Goal: Task Accomplishment & Management: Manage account settings

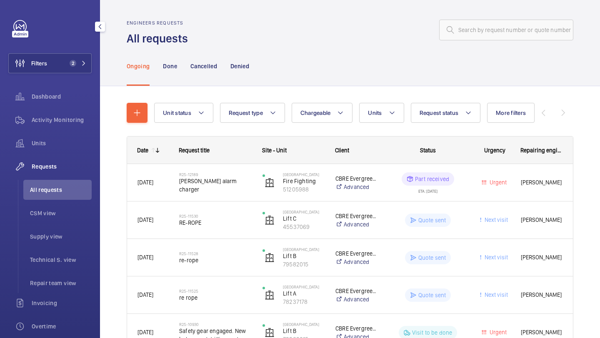
click at [89, 52] on div "Filters 2 Dashboard Activity Monitoring Units Requests All requests CSM view Su…" at bounding box center [49, 226] width 83 height 413
click at [80, 67] on button "Filters 2" at bounding box center [49, 63] width 83 height 20
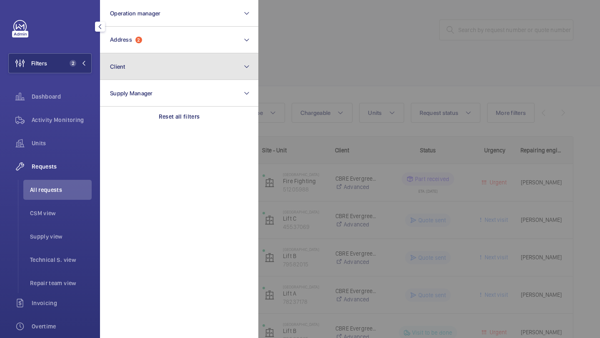
click at [117, 55] on button "Client" at bounding box center [179, 66] width 158 height 27
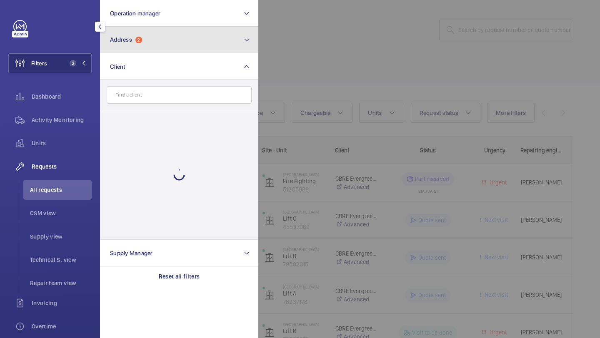
click at [120, 52] on button "Address 2" at bounding box center [179, 40] width 158 height 27
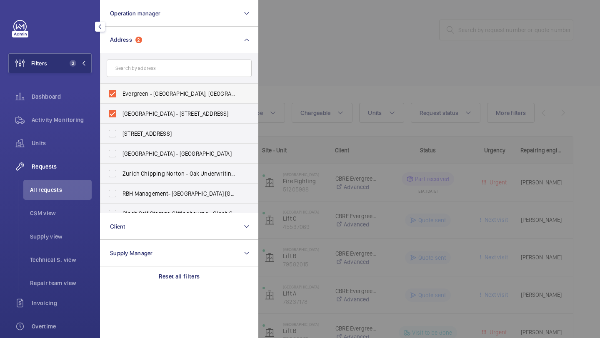
click at [132, 88] on label "Evergreen - [GEOGRAPHIC_DATA], [GEOGRAPHIC_DATA] 1QH" at bounding box center [172, 94] width 145 height 20
click at [121, 88] on input "Evergreen - [GEOGRAPHIC_DATA], [GEOGRAPHIC_DATA] 1QH" at bounding box center [112, 93] width 17 height 17
checkbox input "false"
click at [129, 109] on label "[GEOGRAPHIC_DATA] - [STREET_ADDRESS]" at bounding box center [172, 114] width 145 height 20
click at [121, 109] on input "[GEOGRAPHIC_DATA] - [STREET_ADDRESS]" at bounding box center [112, 113] width 17 height 17
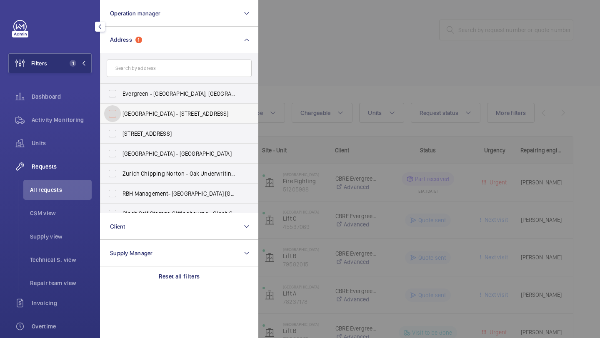
checkbox input "false"
click at [137, 57] on form at bounding box center [178, 68] width 157 height 30
click at [134, 75] on input "text" at bounding box center [179, 68] width 145 height 17
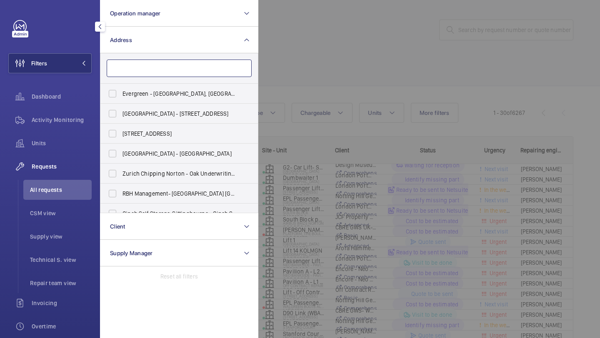
type input "h"
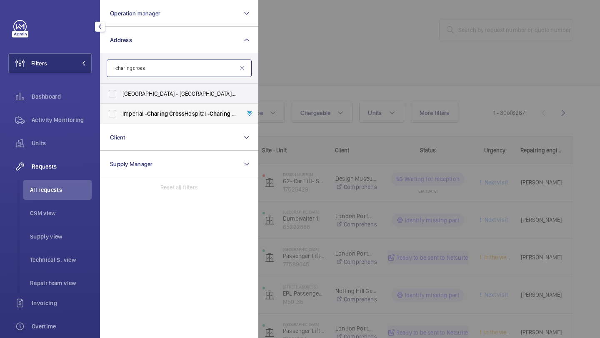
type input "charing cross"
click at [121, 107] on label "[GEOGRAPHIC_DATA] - [GEOGRAPHIC_DATA]" at bounding box center [172, 114] width 145 height 20
click at [121, 107] on input "[GEOGRAPHIC_DATA] - [GEOGRAPHIC_DATA]" at bounding box center [112, 113] width 17 height 17
checkbox input "true"
click at [262, 72] on div at bounding box center [558, 169] width 600 height 338
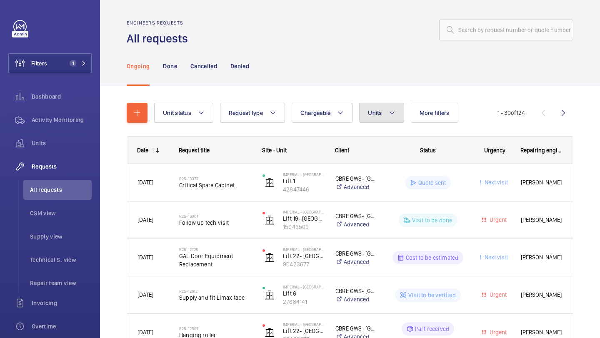
click at [369, 115] on span "Units" at bounding box center [375, 113] width 14 height 7
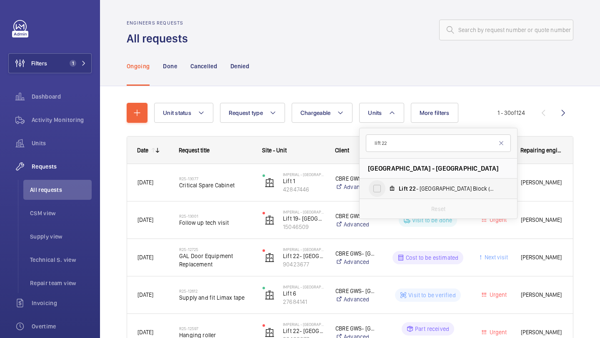
type input "lift 22"
click at [383, 190] on input "Lift 22 - Tower & Laboratory Block (Passenger), 90423677" at bounding box center [377, 188] width 17 height 17
checkbox input "true"
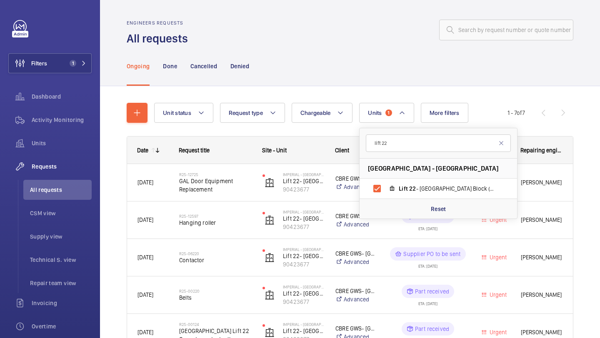
click at [319, 94] on div "Unit status Request type Chargeable Units 1 lift 22 [GEOGRAPHIC_DATA] - [GEOGRA…" at bounding box center [350, 268] width 446 height 357
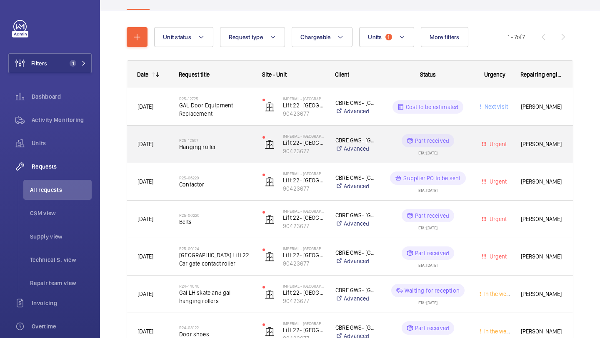
scroll to position [120, 0]
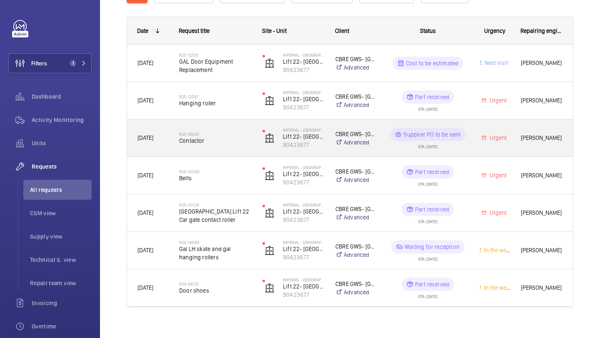
click at [238, 138] on span "Contactor" at bounding box center [215, 141] width 72 height 8
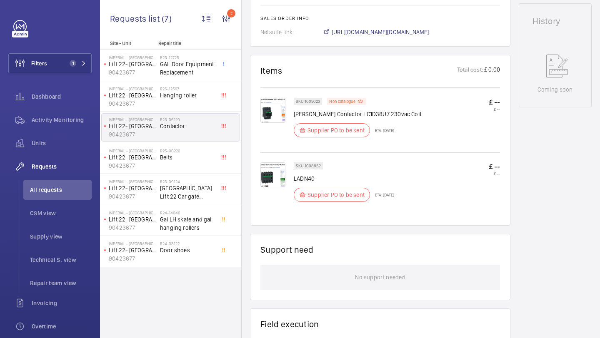
scroll to position [426, 0]
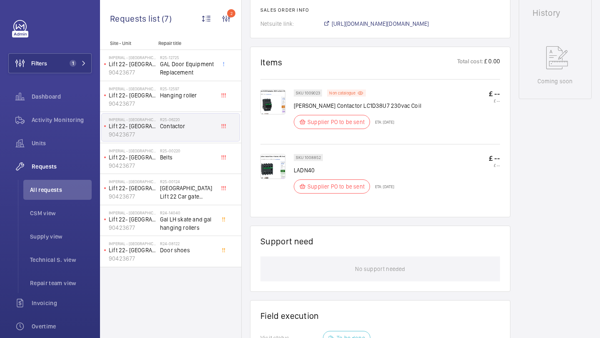
click at [274, 105] on img at bounding box center [272, 102] width 25 height 25
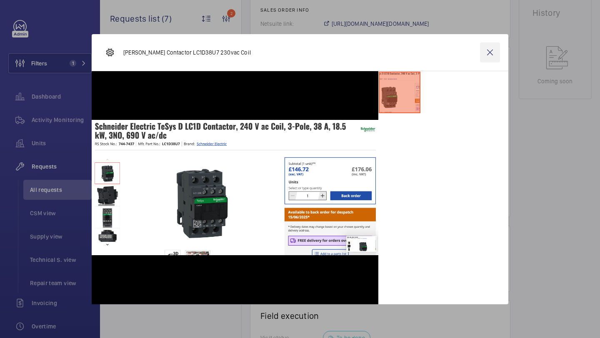
click at [490, 50] on wm-front-icon-button at bounding box center [490, 52] width 20 height 20
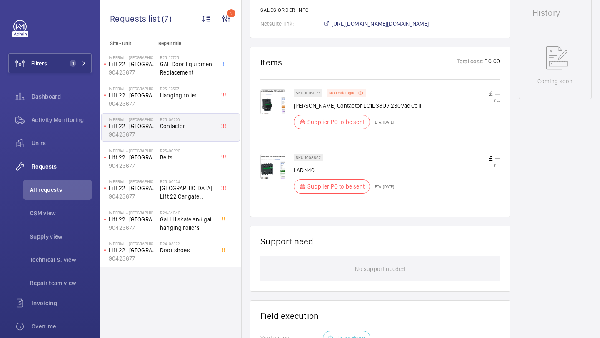
click at [267, 169] on img at bounding box center [272, 166] width 25 height 25
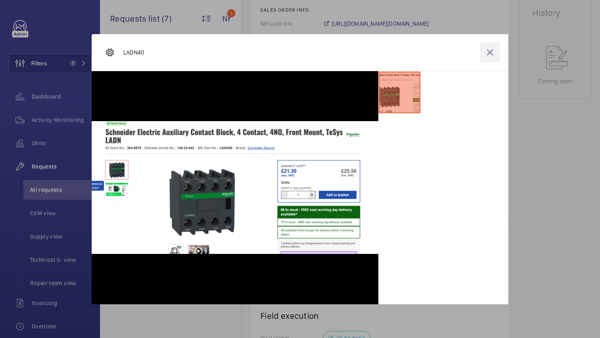
click at [488, 48] on wm-front-icon-button at bounding box center [490, 52] width 20 height 20
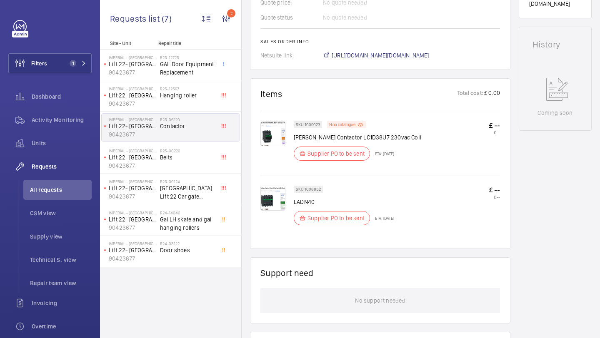
scroll to position [376, 0]
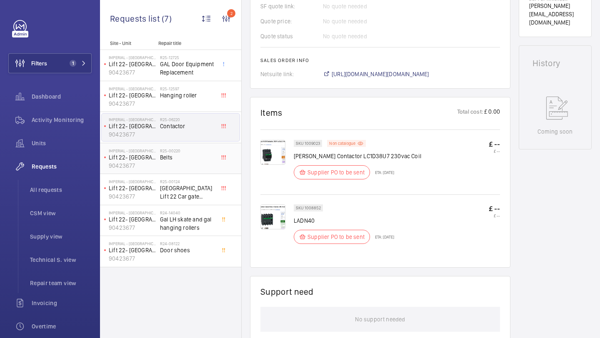
click at [167, 155] on span "Belts" at bounding box center [187, 157] width 55 height 8
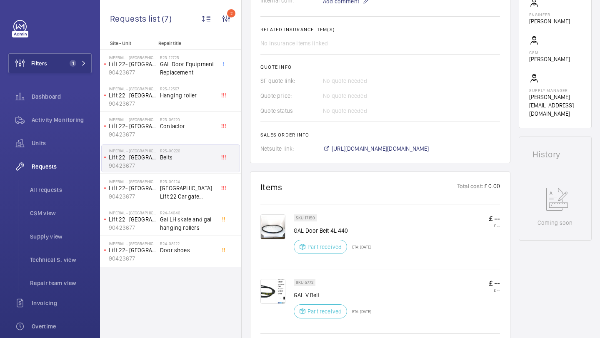
scroll to position [293, 0]
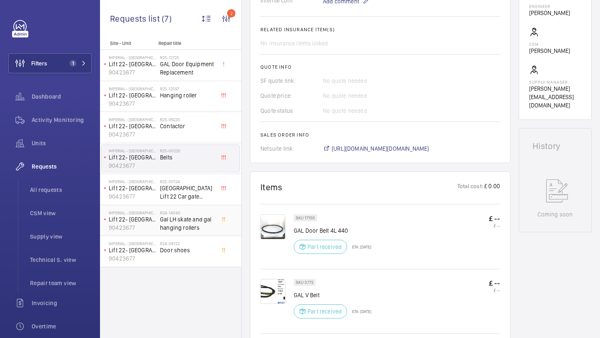
click at [198, 215] on span "Gal LH skate and gal hanging rollers" at bounding box center [187, 223] width 55 height 17
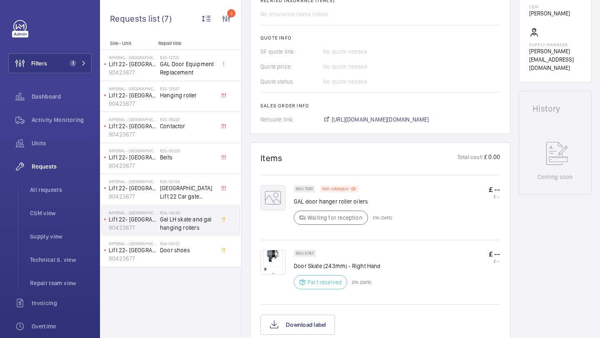
scroll to position [339, 0]
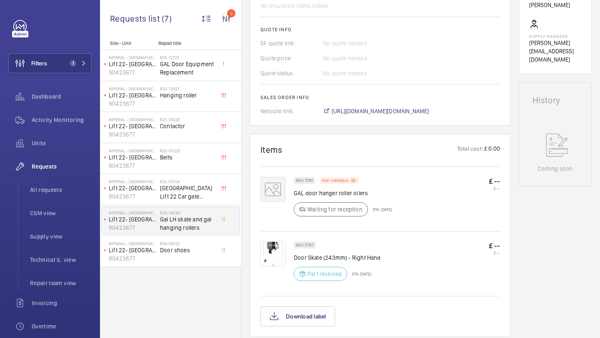
click at [276, 257] on img at bounding box center [272, 254] width 25 height 25
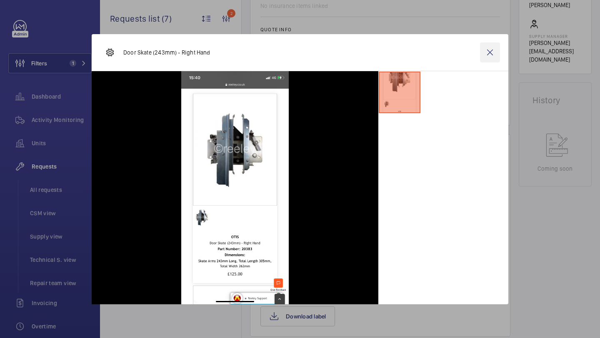
click at [496, 50] on wm-front-icon-button at bounding box center [490, 52] width 20 height 20
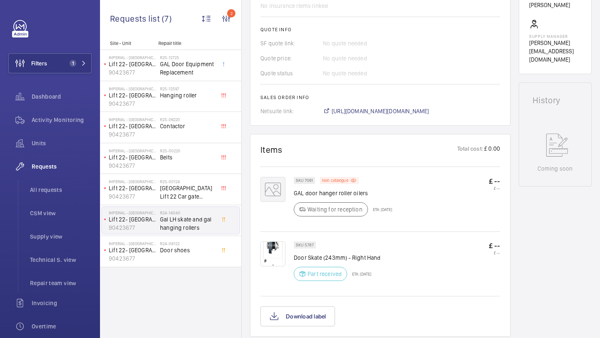
click at [259, 208] on wm-front-card "Items Total cost: £ 0.00 SKU 7061 Non catalogue GAL door hanger roller oilers W…" at bounding box center [380, 235] width 260 height 203
click at [277, 187] on mat-icon at bounding box center [272, 189] width 25 height 25
click at [327, 204] on div "Waiting for reception" at bounding box center [331, 209] width 74 height 14
click at [327, 203] on div "Waiting for reception" at bounding box center [331, 209] width 74 height 14
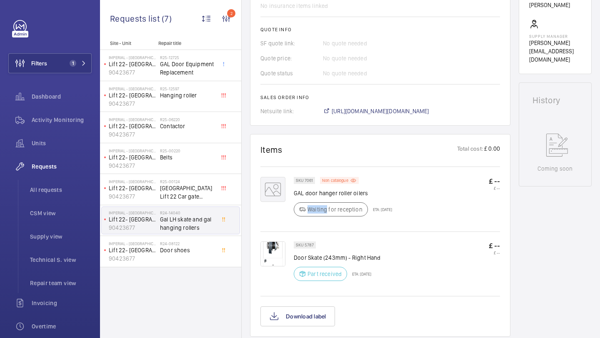
click at [327, 203] on div "Waiting for reception" at bounding box center [331, 209] width 74 height 14
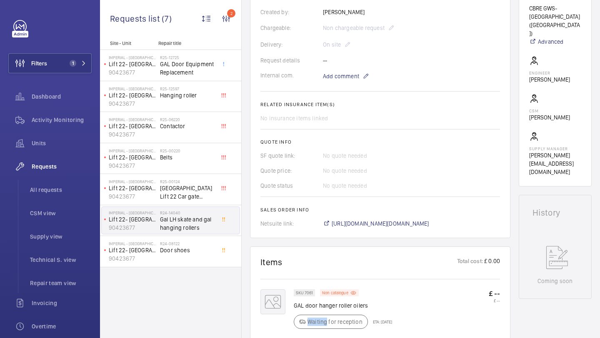
scroll to position [215, 0]
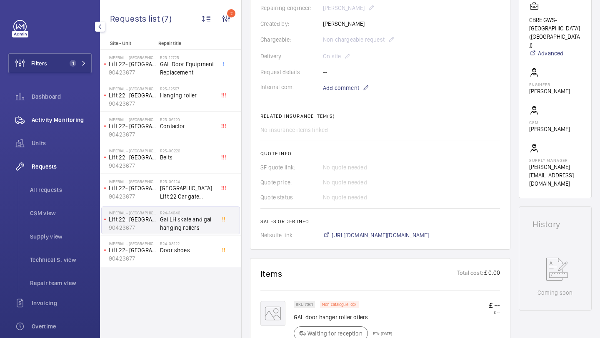
click at [65, 115] on div "Activity Monitoring" at bounding box center [49, 120] width 83 height 20
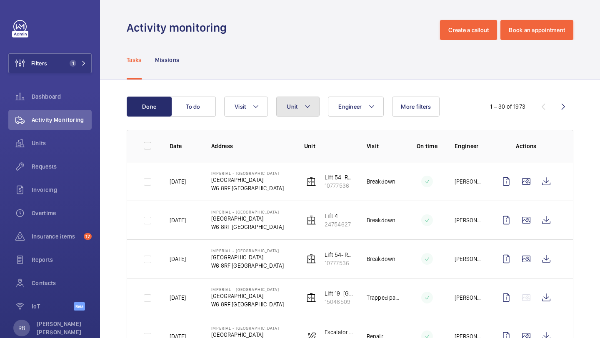
click at [292, 103] on span "Unit" at bounding box center [292, 106] width 11 height 7
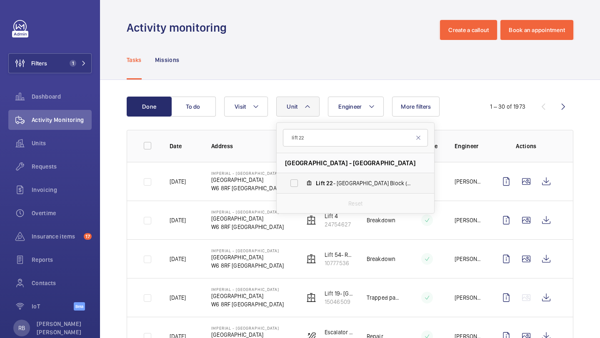
type input "lift 22"
click at [319, 179] on span "Lift 22 - Tower & Laboratory Block (Passenger), 90423677" at bounding box center [364, 183] width 97 height 8
click at [302, 179] on input "Lift 22 - Tower & Laboratory Block (Passenger), 90423677" at bounding box center [294, 183] width 17 height 17
checkbox input "true"
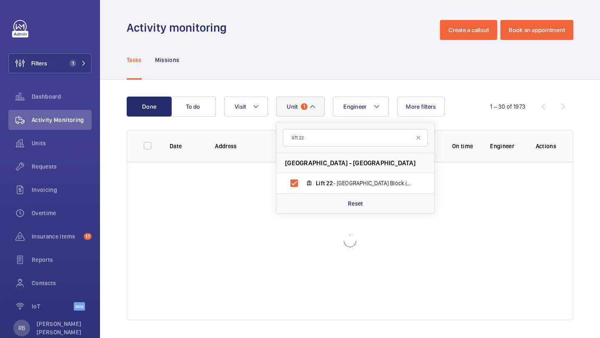
click at [578, 114] on div "Done To do Engineer Unit 1 lift 22 [GEOGRAPHIC_DATA] - [GEOGRAPHIC_DATA] Block …" at bounding box center [350, 210] width 500 height 260
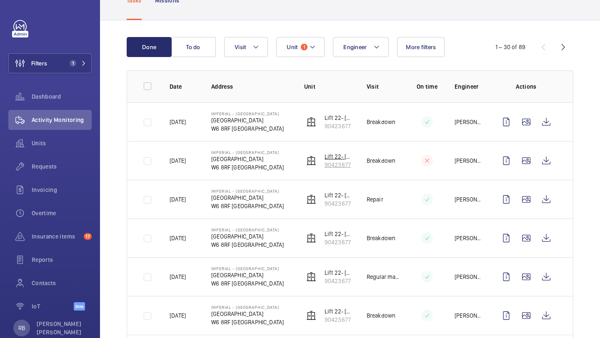
scroll to position [71, 0]
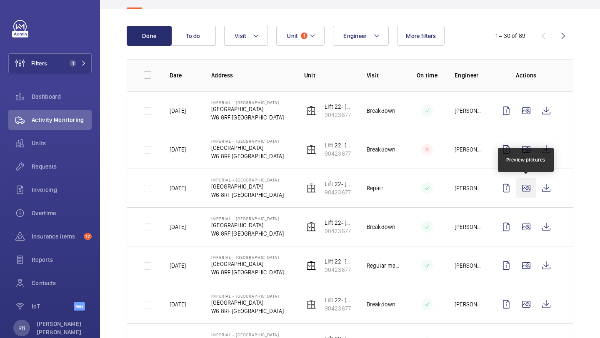
click at [529, 186] on wm-front-icon-button at bounding box center [526, 188] width 20 height 20
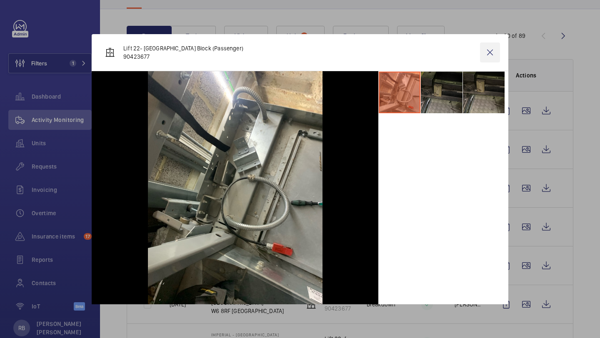
click at [496, 50] on wm-front-icon-button at bounding box center [490, 52] width 20 height 20
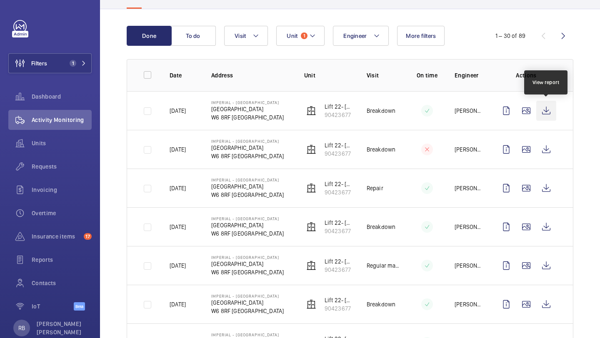
click at [555, 110] on wm-front-icon-button at bounding box center [546, 111] width 20 height 20
click at [47, 166] on span "Requests" at bounding box center [62, 166] width 60 height 8
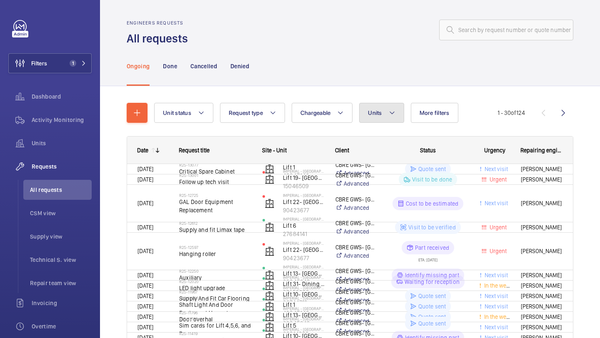
click at [373, 113] on span "Units" at bounding box center [375, 113] width 14 height 7
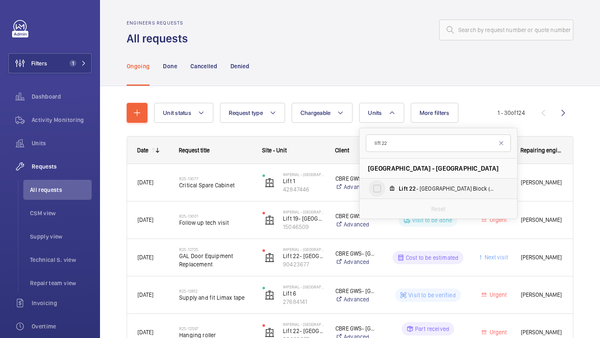
type input "lift 22"
click at [382, 189] on input "Lift 22 - Tower & Laboratory Block (Passenger), 90423677" at bounding box center [377, 188] width 17 height 17
checkbox input "true"
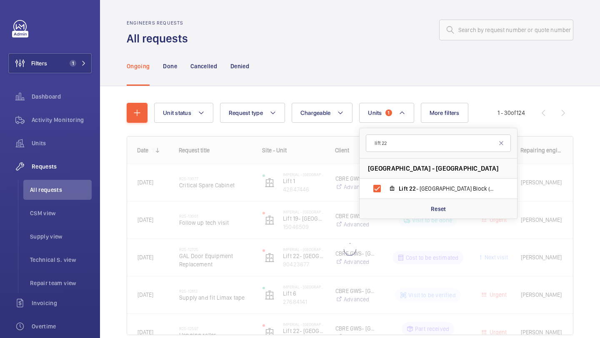
click at [599, 131] on div "Unit status Request type Chargeable Units 1 lift 22 [GEOGRAPHIC_DATA] - [GEOGRA…" at bounding box center [350, 230] width 500 height 289
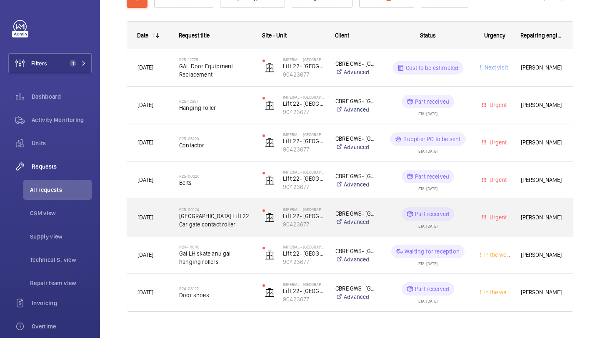
scroll to position [116, 0]
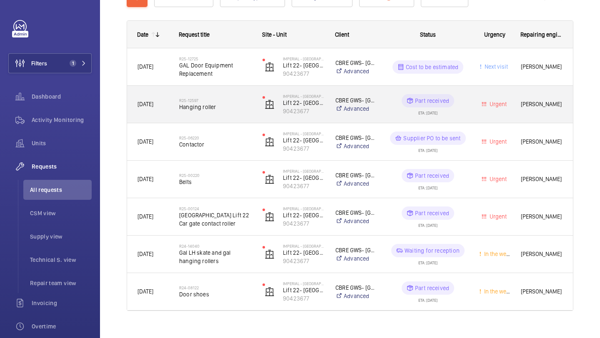
click at [248, 105] on span "Hanging roller" at bounding box center [215, 107] width 72 height 8
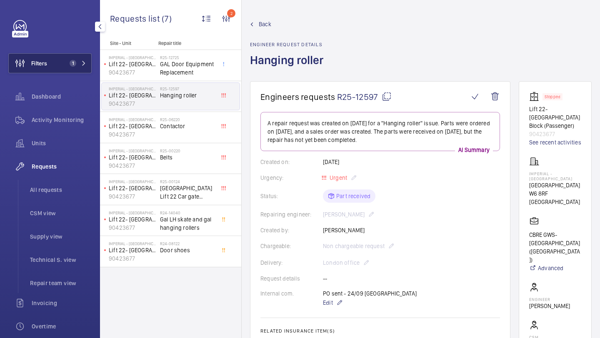
click at [81, 63] on mat-icon at bounding box center [83, 63] width 5 height 5
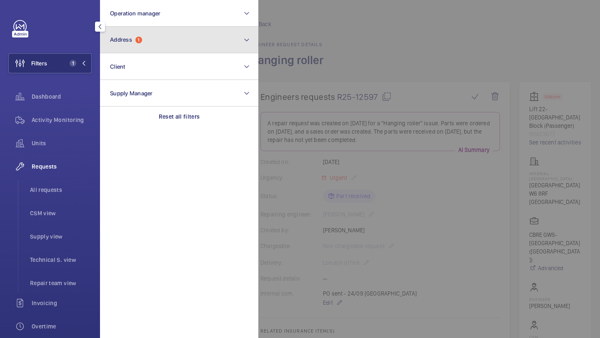
click at [141, 51] on button "Address 1" at bounding box center [179, 40] width 158 height 27
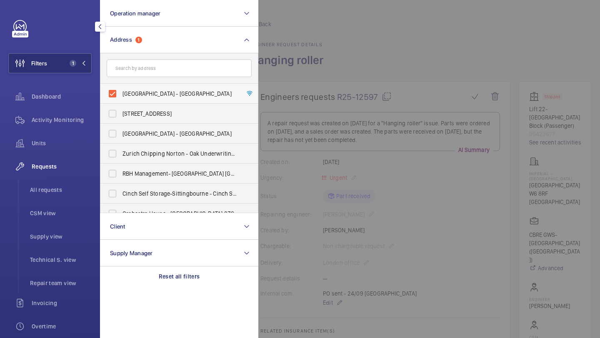
click at [149, 91] on span "[GEOGRAPHIC_DATA] - [GEOGRAPHIC_DATA]" at bounding box center [179, 94] width 115 height 8
click at [121, 91] on input "[GEOGRAPHIC_DATA] - [GEOGRAPHIC_DATA]" at bounding box center [112, 93] width 17 height 17
checkbox input "false"
click at [154, 77] on form at bounding box center [178, 68] width 157 height 30
click at [157, 73] on input "text" at bounding box center [179, 68] width 145 height 17
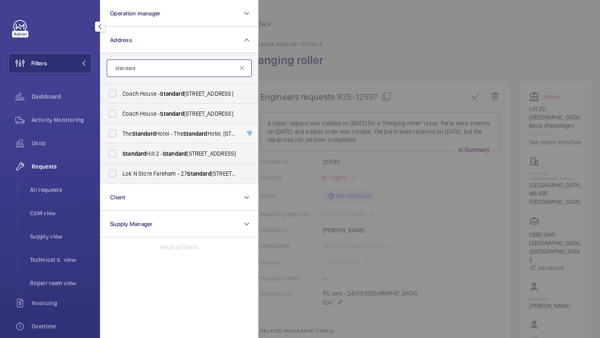
type input "standard"
click at [137, 138] on label "The Standard Hotel - The Standard Hotel, [STREET_ADDRESS]" at bounding box center [172, 134] width 145 height 20
click at [121, 138] on input "The Standard Hotel - The Standard Hotel, [STREET_ADDRESS]" at bounding box center [112, 133] width 17 height 17
checkbox input "true"
click at [295, 61] on div at bounding box center [558, 169] width 600 height 338
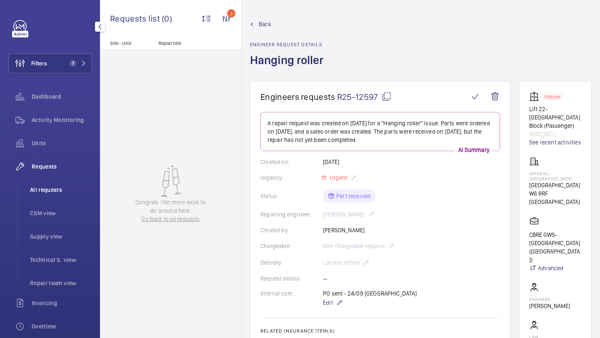
click at [47, 199] on li "All requests" at bounding box center [57, 190] width 68 height 20
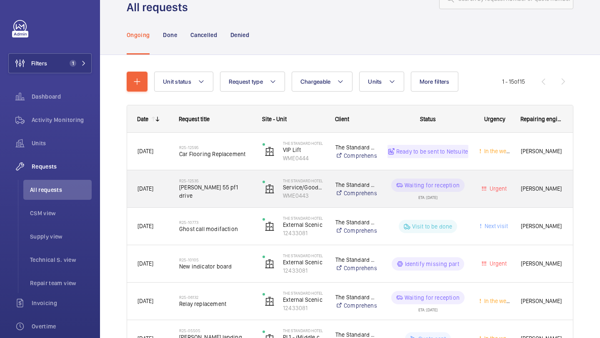
scroll to position [45, 0]
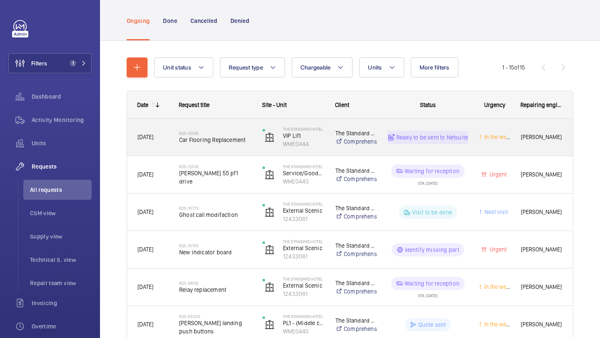
click at [234, 144] on div "R25-12595 Car Flooring Replacement" at bounding box center [215, 137] width 72 height 24
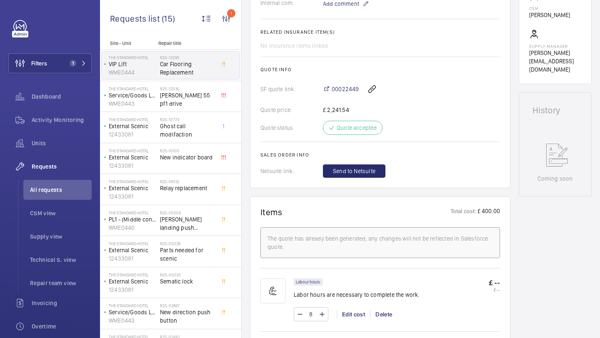
scroll to position [529, 0]
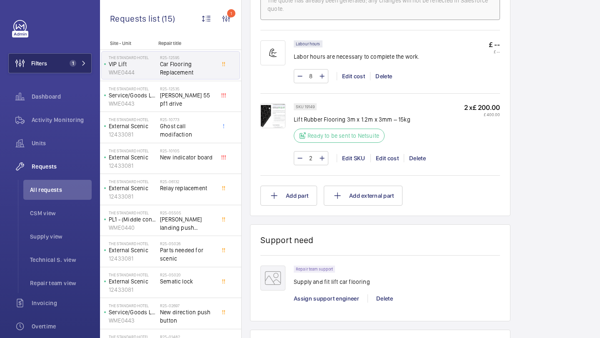
click at [80, 67] on button "Filters 1" at bounding box center [49, 63] width 83 height 20
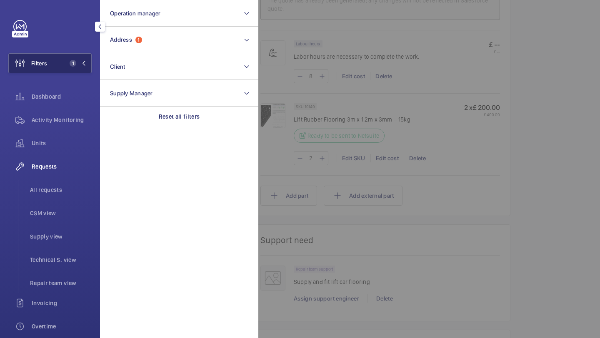
click at [79, 66] on span "1" at bounding box center [76, 63] width 20 height 7
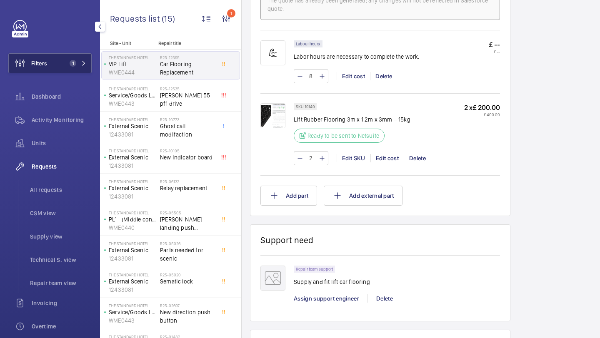
click at [64, 65] on button "Filters 1" at bounding box center [49, 63] width 83 height 20
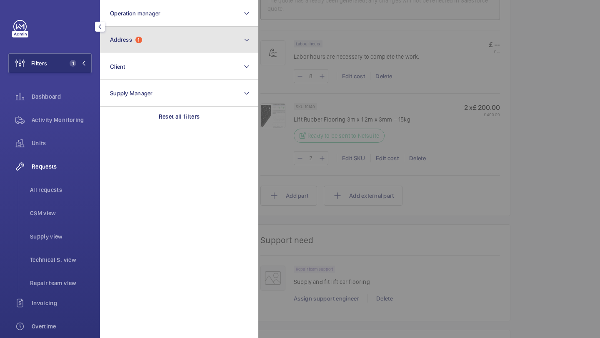
click at [120, 48] on button "Address 1" at bounding box center [179, 40] width 158 height 27
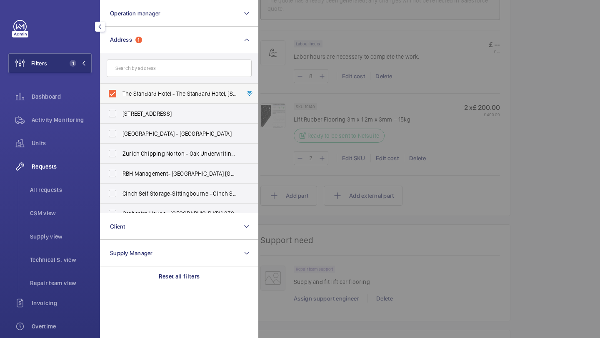
click at [134, 101] on label "The Standard Hotel - The Standard Hotel, [STREET_ADDRESS]" at bounding box center [172, 94] width 145 height 20
click at [121, 101] on input "The Standard Hotel - The Standard Hotel, [STREET_ADDRESS]" at bounding box center [112, 93] width 17 height 17
checkbox input "false"
click at [147, 73] on input "text" at bounding box center [179, 68] width 145 height 17
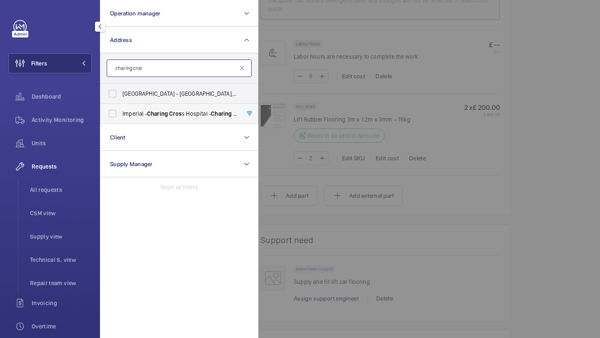
type input "charing cros"
click at [149, 117] on span "Imperial - [GEOGRAPHIC_DATA] - [GEOGRAPHIC_DATA]" at bounding box center [179, 114] width 115 height 8
click at [121, 117] on input "Imperial - [GEOGRAPHIC_DATA] - [GEOGRAPHIC_DATA]" at bounding box center [112, 113] width 17 height 17
checkbox input "true"
click at [306, 83] on div at bounding box center [558, 169] width 600 height 338
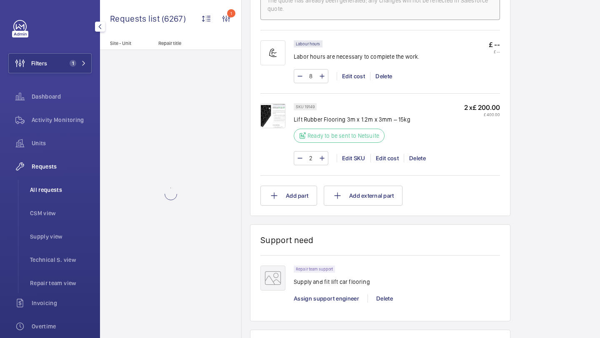
click at [54, 184] on li "All requests" at bounding box center [57, 190] width 68 height 20
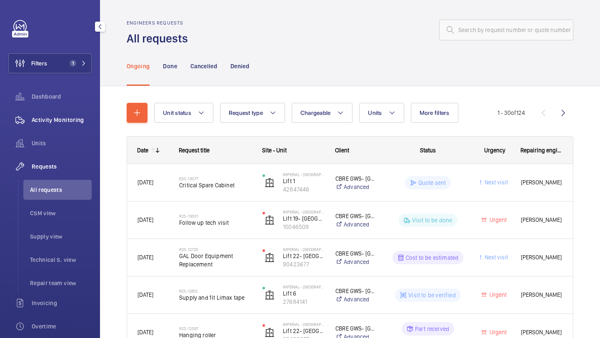
click at [61, 114] on div "Activity Monitoring" at bounding box center [49, 120] width 83 height 20
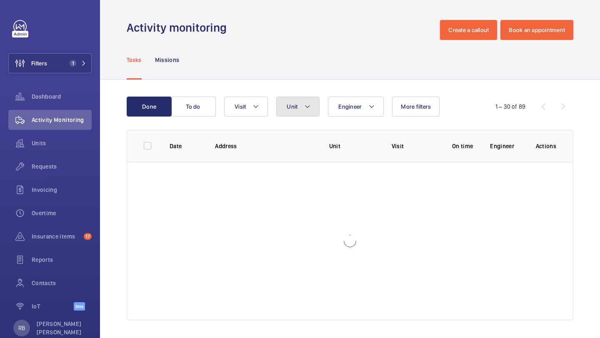
click at [301, 110] on button "Unit" at bounding box center [297, 107] width 43 height 20
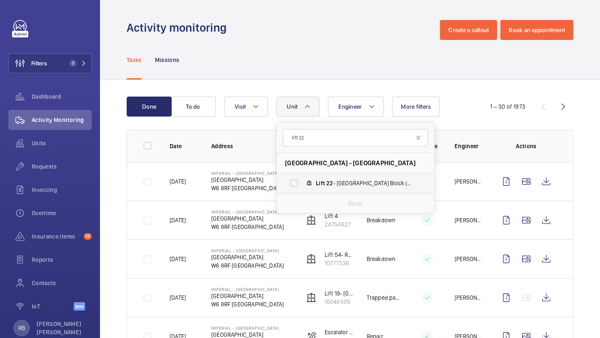
type input "lift 22"
click at [347, 176] on label "Lift 22 - Tower & Laboratory Block (Passenger), 90423677" at bounding box center [349, 183] width 144 height 20
click at [302, 176] on input "Lift 22 - Tower & Laboratory Block (Passenger), 90423677" at bounding box center [294, 183] width 17 height 17
checkbox input "true"
click at [459, 130] on th "Engineer" at bounding box center [462, 146] width 42 height 32
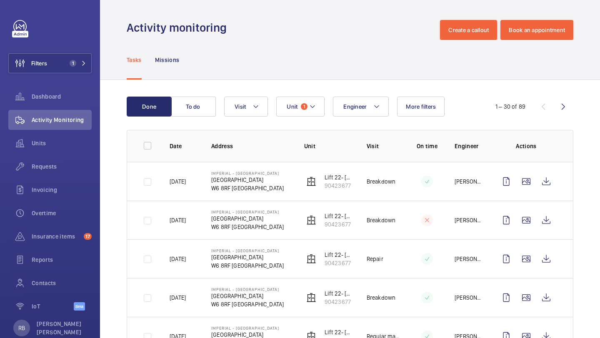
scroll to position [13, 0]
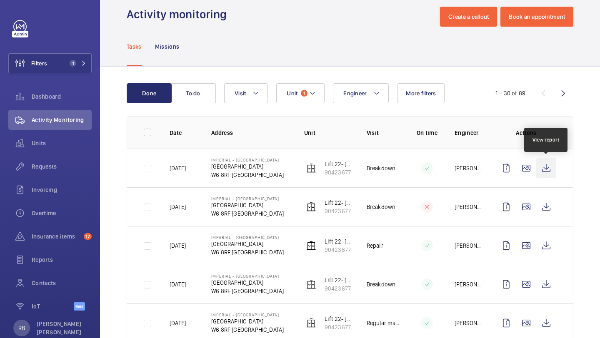
click at [552, 164] on wm-front-icon-button at bounding box center [546, 168] width 20 height 20
click at [52, 172] on div "Requests" at bounding box center [49, 167] width 83 height 20
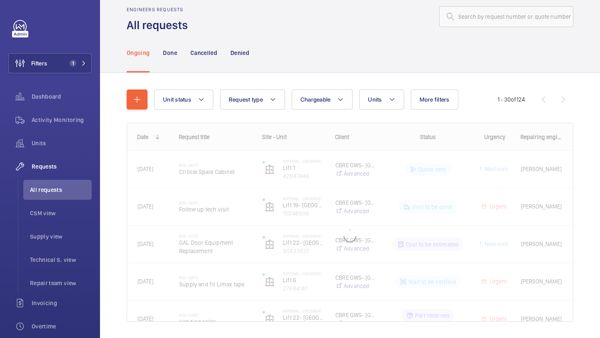
click at [369, 88] on div "Unit status Request type Chargeable Units More filters Request status Urgency R…" at bounding box center [350, 209] width 446 height 266
click at [371, 105] on button "Units" at bounding box center [381, 100] width 45 height 20
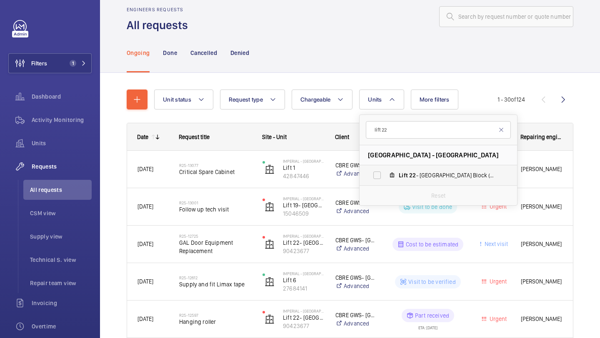
type input "lift 22"
click at [399, 184] on label "Lift 22 - Tower & Laboratory Block (Passenger), 90423677" at bounding box center [431, 175] width 144 height 20
click at [385, 184] on input "Lift 22 - Tower & Laboratory Block (Passenger), 90423677" at bounding box center [377, 175] width 17 height 17
checkbox input "true"
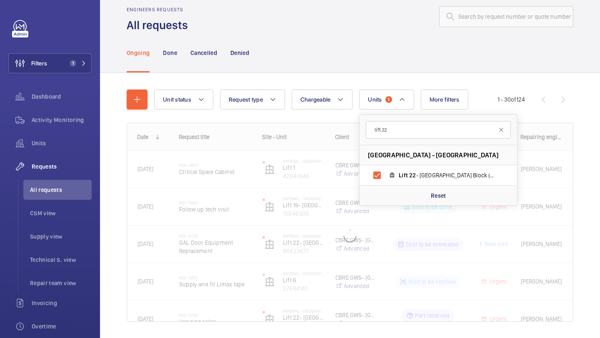
click at [563, 131] on div at bounding box center [350, 222] width 446 height 198
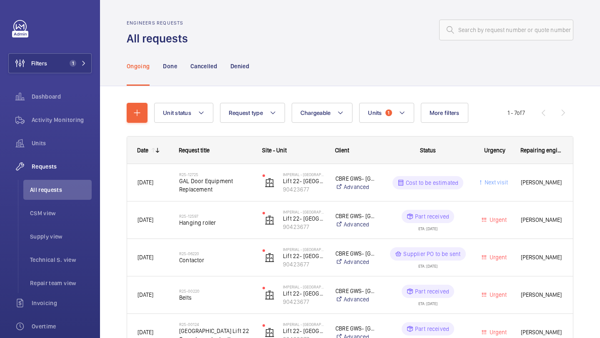
click at [563, 131] on wm-front-shared-table-view-engine "Unit status Request type Chargeable Units 1 More filters Request status Urgency…" at bounding box center [350, 275] width 446 height 344
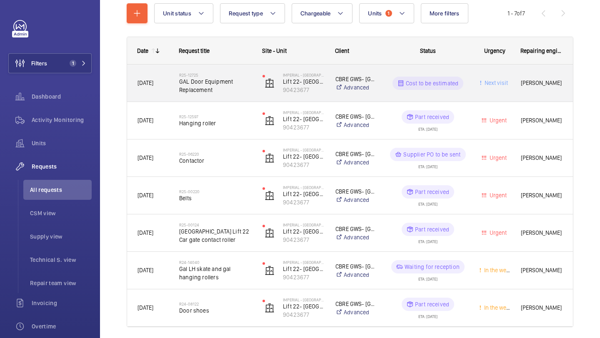
scroll to position [100, 0]
click at [218, 79] on span "GAL Door Equipment Replacement" at bounding box center [215, 85] width 72 height 17
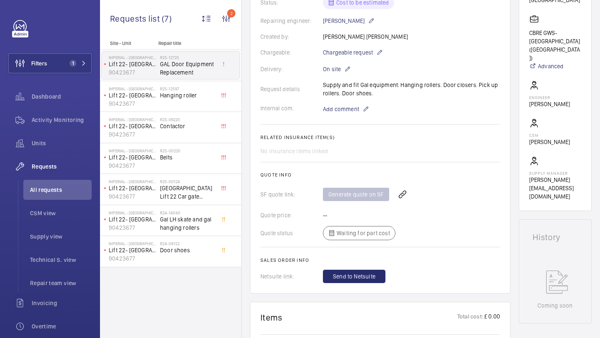
scroll to position [177, 0]
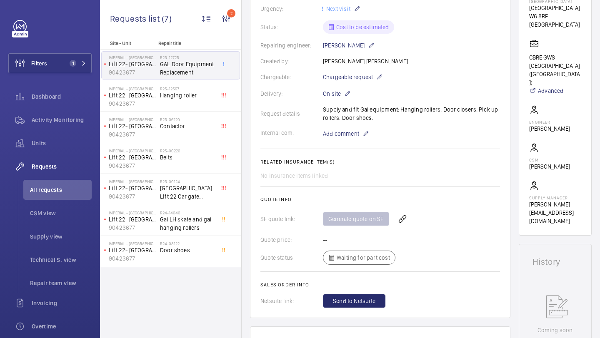
click at [344, 111] on div "Request details Supply and fit Gal equipment: Hanging rollers. Door closers. Pi…" at bounding box center [379, 113] width 239 height 17
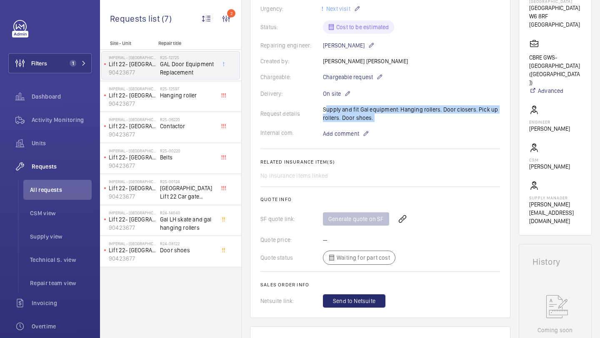
click at [344, 111] on div "Request details Supply and fit Gal equipment: Hanging rollers. Door closers. Pi…" at bounding box center [379, 113] width 239 height 17
click at [346, 111] on div "Request details Supply and fit Gal equipment: Hanging rollers. Door closers. Pi…" at bounding box center [379, 113] width 239 height 17
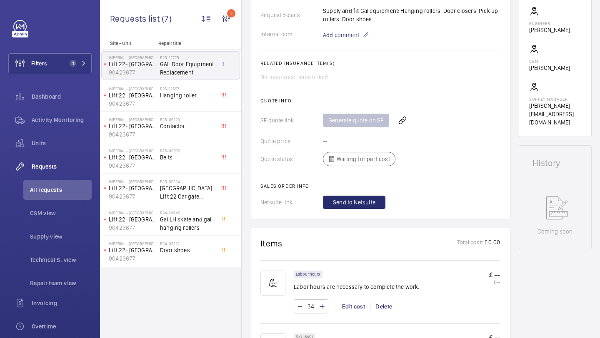
scroll to position [259, 0]
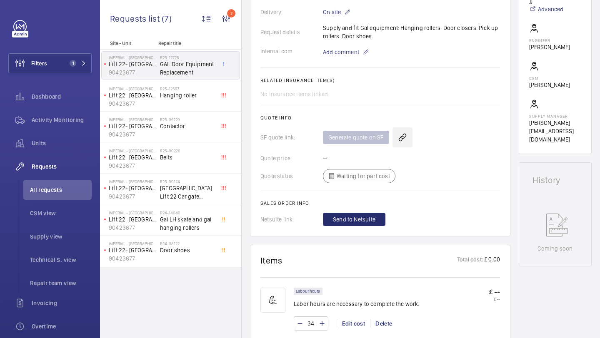
click at [407, 140] on wm-front-icon-button at bounding box center [402, 137] width 20 height 20
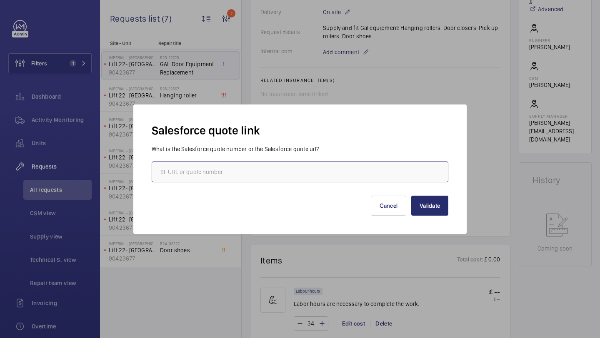
click at [351, 166] on input "text" at bounding box center [300, 172] width 297 height 21
click at [211, 164] on input "text" at bounding box center [300, 172] width 297 height 21
click at [210, 169] on input "text" at bounding box center [300, 172] width 297 height 21
paste input "00019891"
type input "00019891"
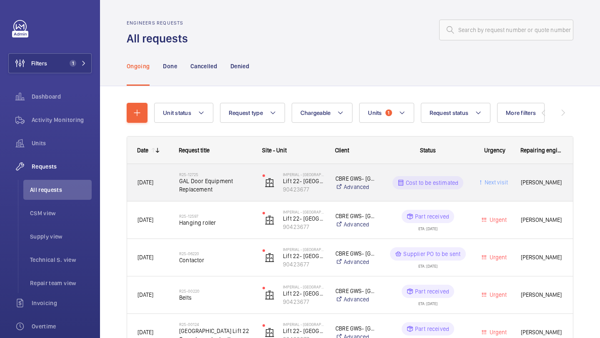
click at [224, 189] on span "GAL Door Equipment Replacement" at bounding box center [215, 185] width 72 height 17
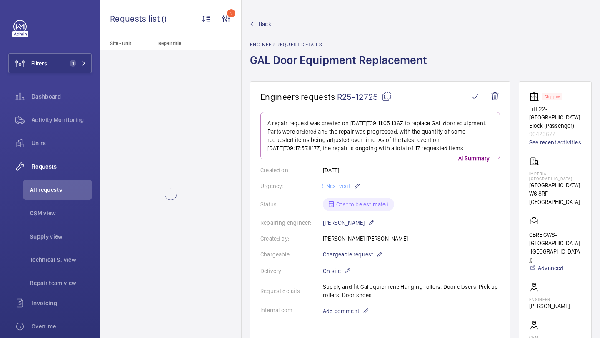
scroll to position [239, 0]
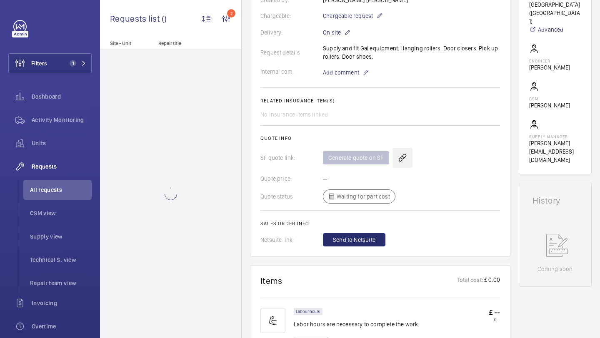
click at [403, 155] on wm-front-icon-button at bounding box center [402, 158] width 20 height 20
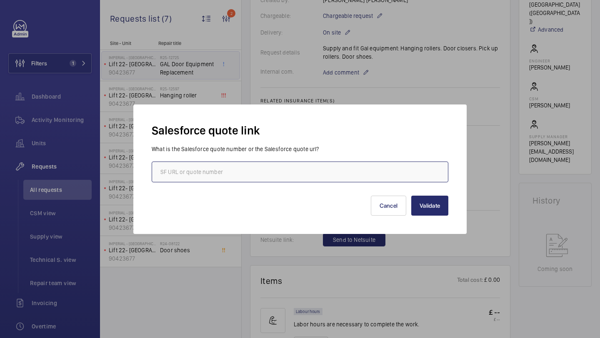
click at [355, 171] on input "text" at bounding box center [300, 172] width 297 height 21
paste input "00019891"
type input "00019891"
click at [417, 208] on button "Validate" at bounding box center [429, 206] width 37 height 20
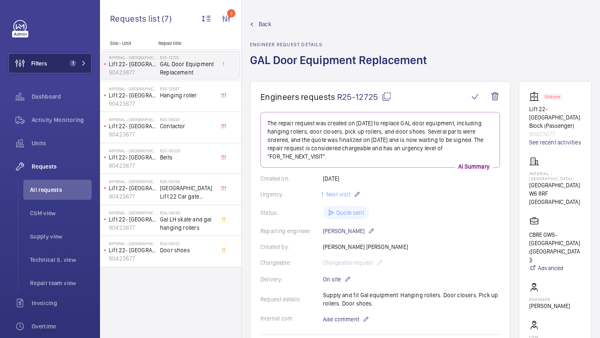
click at [70, 63] on span "1" at bounding box center [73, 63] width 7 height 7
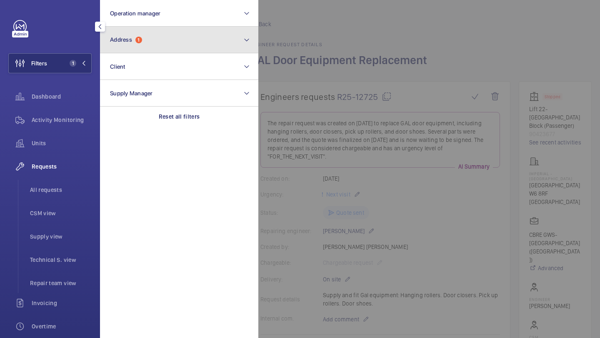
click at [129, 49] on button "Address 1" at bounding box center [179, 40] width 158 height 27
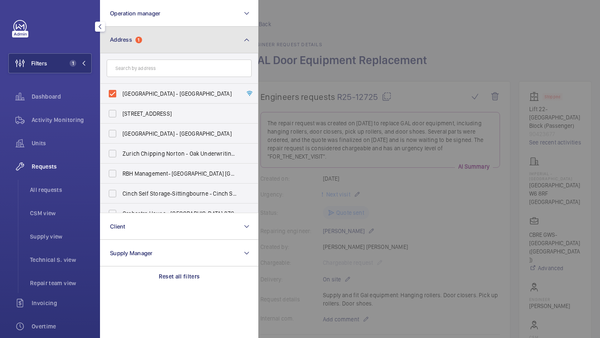
click at [140, 37] on span "1" at bounding box center [138, 40] width 7 height 7
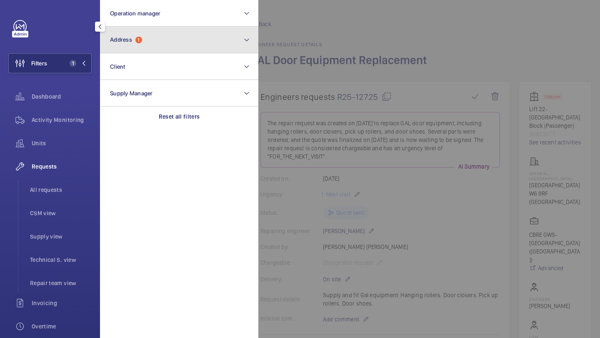
click at [140, 37] on span "1" at bounding box center [138, 40] width 7 height 7
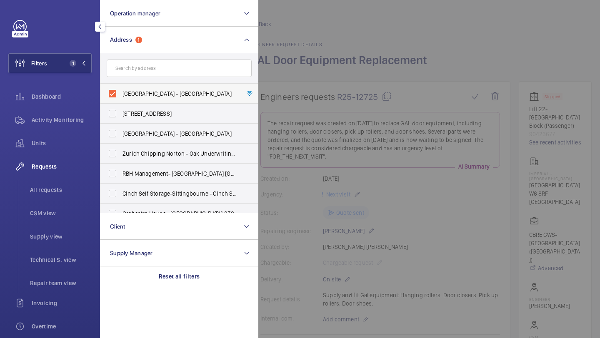
click at [141, 95] on span "[GEOGRAPHIC_DATA] - [GEOGRAPHIC_DATA]" at bounding box center [179, 94] width 115 height 8
click at [121, 95] on input "[GEOGRAPHIC_DATA] - [GEOGRAPHIC_DATA]" at bounding box center [112, 93] width 17 height 17
click at [142, 85] on label "[GEOGRAPHIC_DATA] - [GEOGRAPHIC_DATA]" at bounding box center [172, 94] width 145 height 20
click at [121, 85] on input "[GEOGRAPHIC_DATA] - [GEOGRAPHIC_DATA]" at bounding box center [112, 93] width 17 height 17
click at [142, 76] on input "text" at bounding box center [179, 68] width 145 height 17
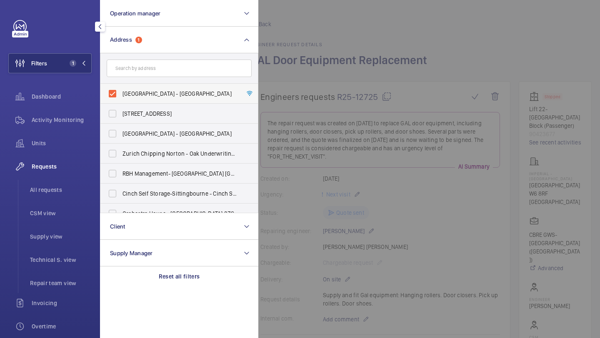
click at [136, 87] on label "[GEOGRAPHIC_DATA] - [GEOGRAPHIC_DATA]" at bounding box center [172, 94] width 145 height 20
click at [121, 87] on input "[GEOGRAPHIC_DATA] - [GEOGRAPHIC_DATA]" at bounding box center [112, 93] width 17 height 17
checkbox input "false"
click at [139, 74] on input "text" at bounding box center [179, 68] width 145 height 17
click at [140, 73] on input "text" at bounding box center [179, 68] width 145 height 17
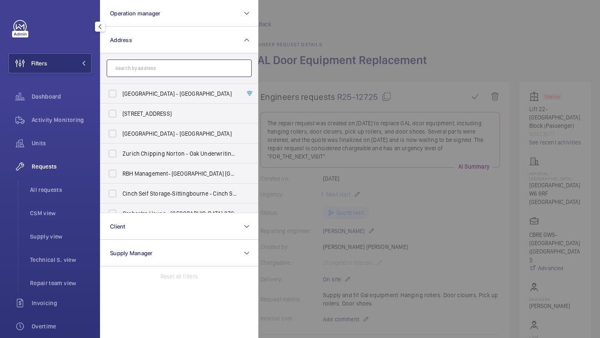
click at [163, 67] on input "text" at bounding box center [179, 68] width 145 height 17
type input "k"
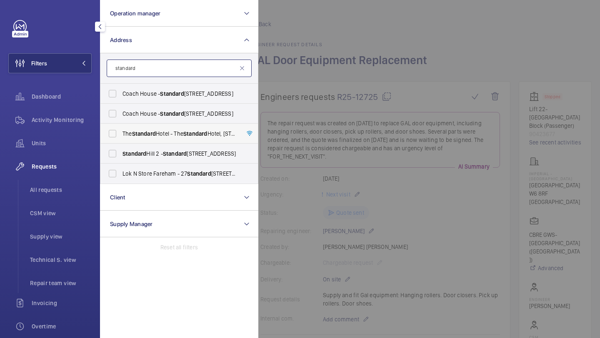
type input "standard"
click at [155, 133] on span "Standard" at bounding box center [144, 133] width 24 height 7
click at [121, 133] on input "The Standard Hotel - The Standard Hotel, [STREET_ADDRESS]" at bounding box center [112, 133] width 17 height 17
checkbox input "true"
click at [307, 79] on div at bounding box center [558, 169] width 600 height 338
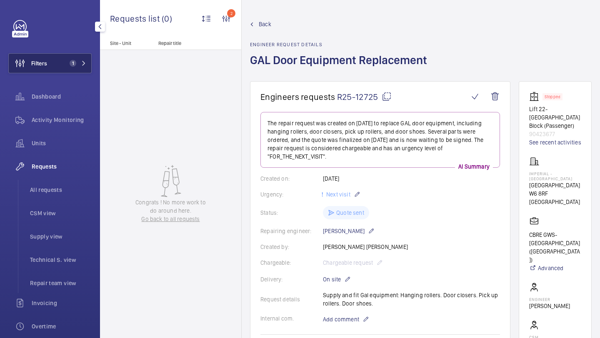
click at [66, 55] on button "Filters 1" at bounding box center [49, 63] width 83 height 20
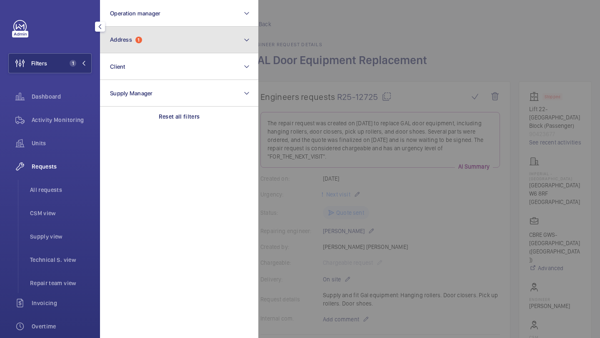
click at [152, 40] on button "Address 1" at bounding box center [179, 40] width 158 height 27
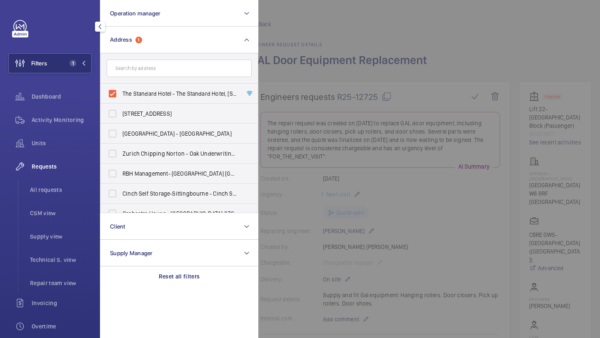
click at [302, 75] on div at bounding box center [558, 169] width 600 height 338
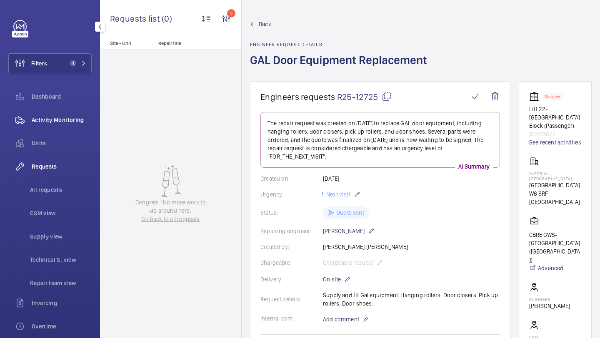
click at [35, 117] on span "Activity Monitoring" at bounding box center [62, 120] width 60 height 8
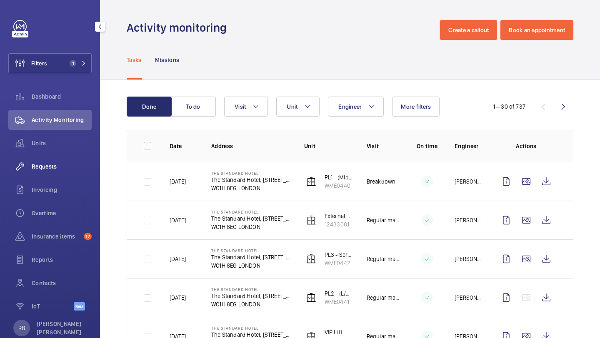
click at [59, 173] on div "Requests" at bounding box center [49, 167] width 83 height 20
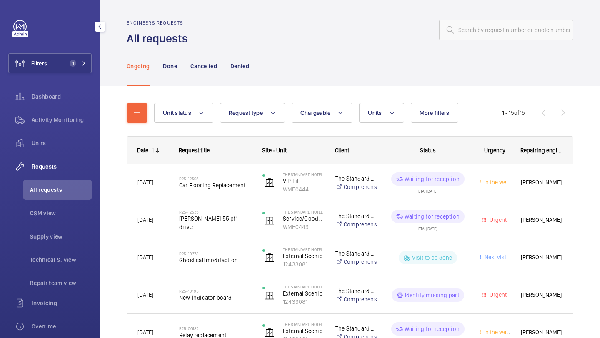
click at [85, 77] on div "Filters 1 Dashboard Activity Monitoring Units Requests All requests CSM view Su…" at bounding box center [49, 226] width 83 height 413
click at [81, 72] on button "Filters 1" at bounding box center [49, 63] width 83 height 20
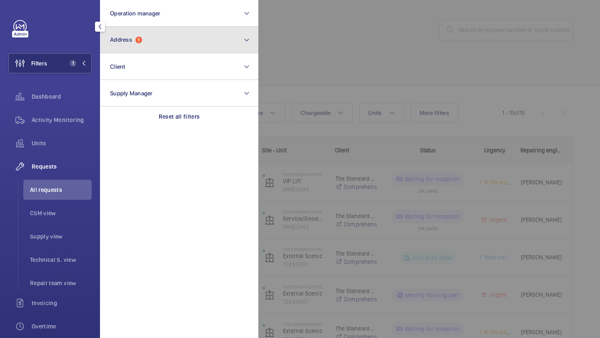
click at [143, 28] on button "Address 1" at bounding box center [179, 40] width 158 height 27
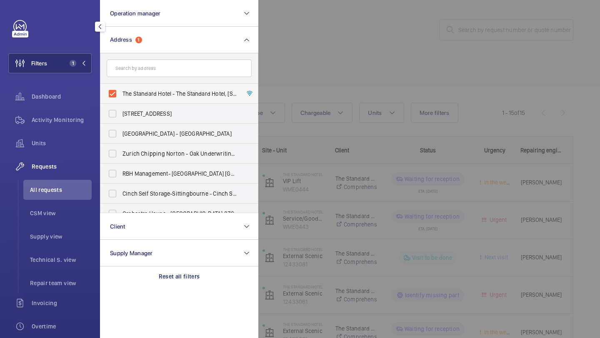
click at [148, 90] on span "The Standard Hotel - The Standard Hotel, [STREET_ADDRESS]" at bounding box center [179, 94] width 115 height 8
click at [121, 90] on input "The Standard Hotel - The Standard Hotel, [STREET_ADDRESS]" at bounding box center [112, 93] width 17 height 17
checkbox input "false"
click at [308, 88] on div at bounding box center [558, 169] width 600 height 338
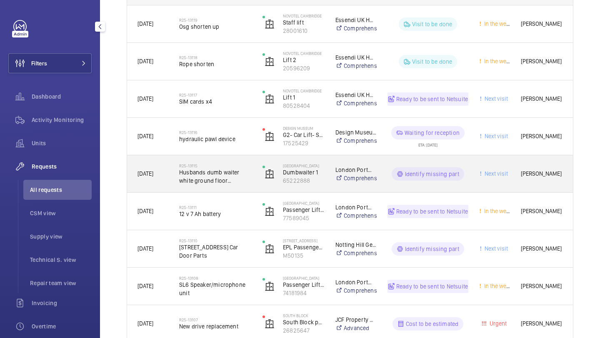
scroll to position [163, 0]
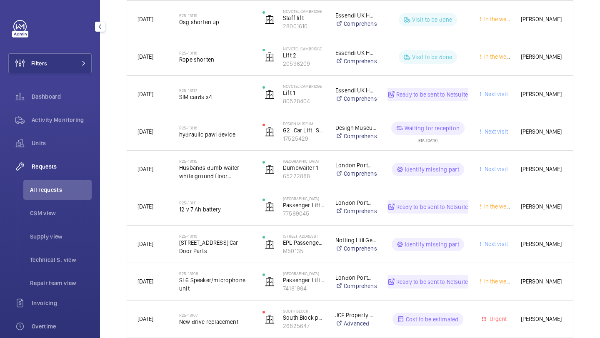
click at [56, 74] on div "Filters Dashboard Activity Monitoring Units Requests All requests CSM view Supp…" at bounding box center [49, 226] width 83 height 413
click at [57, 72] on button "Filters" at bounding box center [49, 63] width 83 height 20
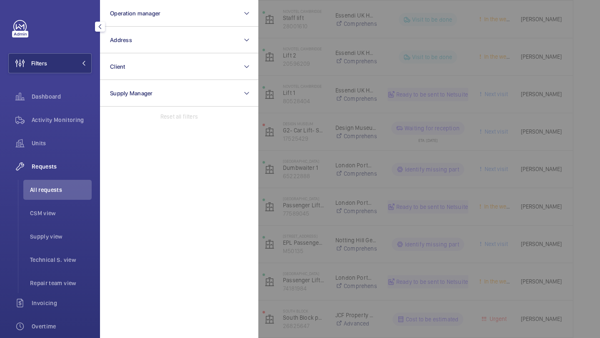
click at [308, 108] on div at bounding box center [558, 169] width 600 height 338
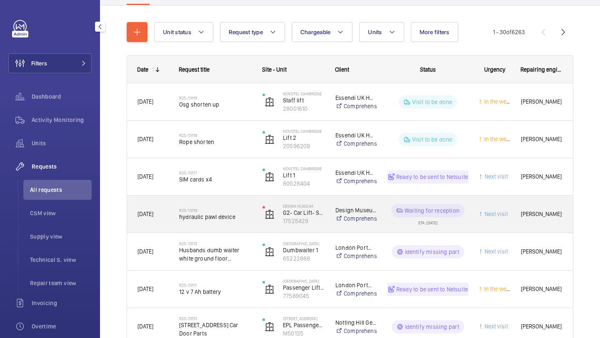
scroll to position [98, 0]
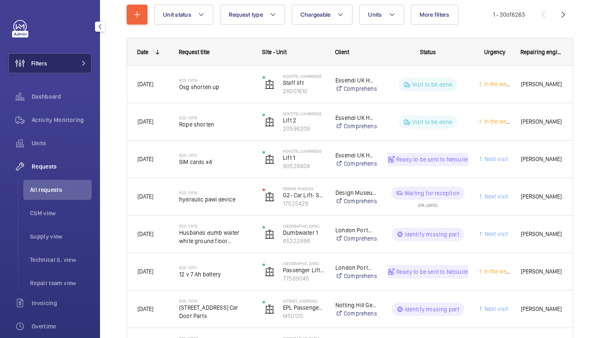
click at [74, 66] on button "Filters" at bounding box center [49, 63] width 83 height 20
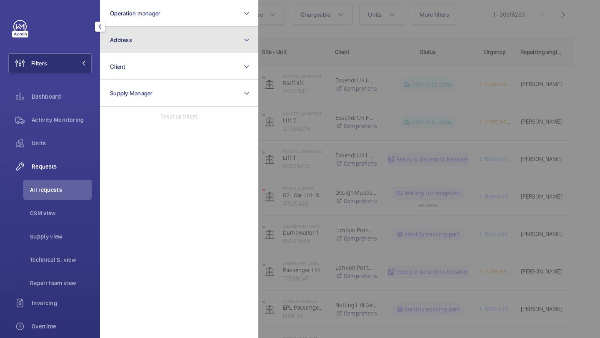
click at [164, 45] on button "Address" at bounding box center [179, 40] width 158 height 27
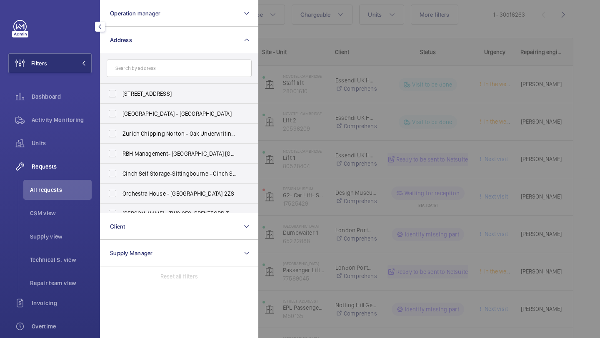
click at [336, 46] on div at bounding box center [558, 169] width 600 height 338
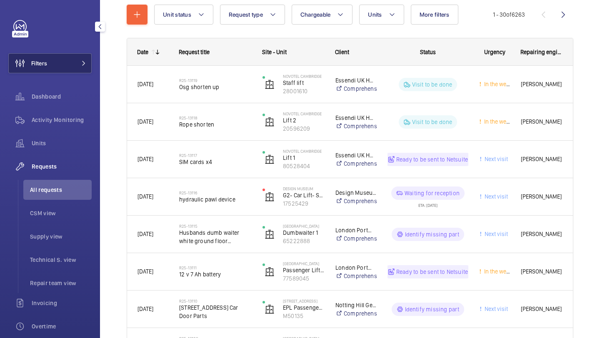
click at [79, 71] on button "Filters" at bounding box center [49, 63] width 83 height 20
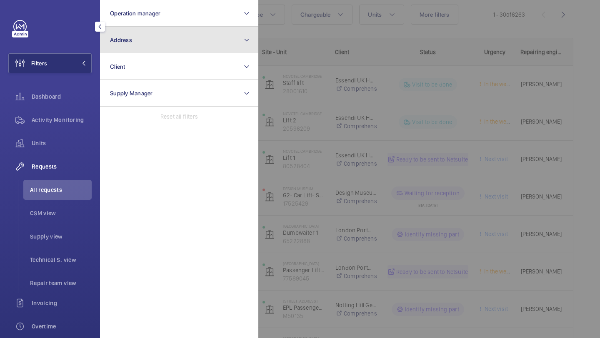
click at [145, 45] on button "Address" at bounding box center [179, 40] width 158 height 27
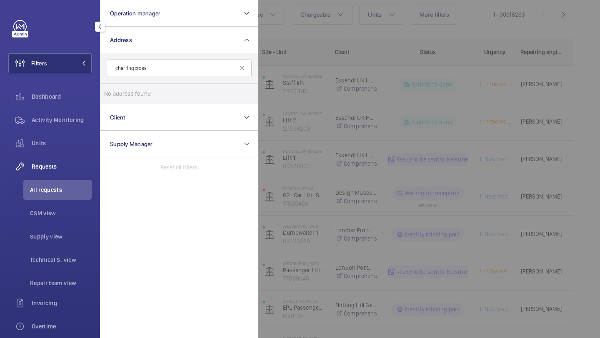
click at [127, 66] on input "charring cross" at bounding box center [179, 68] width 145 height 17
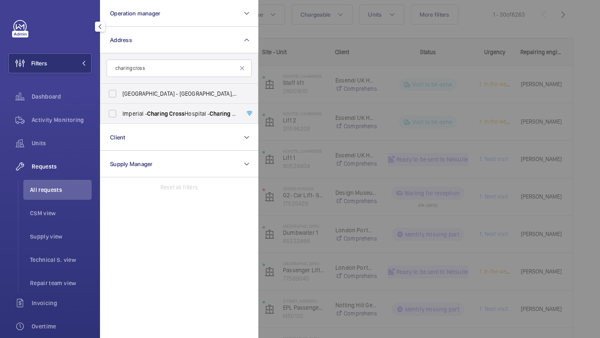
click at [170, 64] on input "charing cross" at bounding box center [179, 68] width 145 height 17
type input "charing cross"
click at [157, 116] on span "Charing" at bounding box center [157, 113] width 21 height 7
click at [121, 116] on input "[GEOGRAPHIC_DATA] - [GEOGRAPHIC_DATA]" at bounding box center [112, 113] width 17 height 17
checkbox input "true"
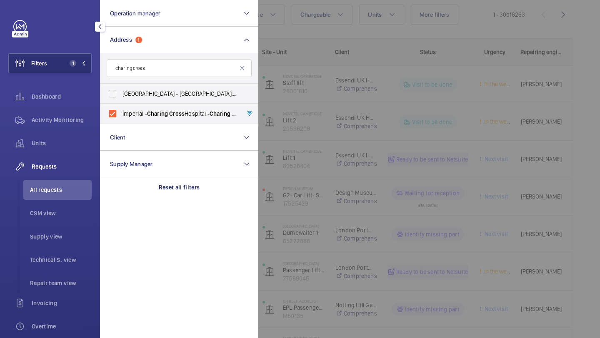
scroll to position [37, 0]
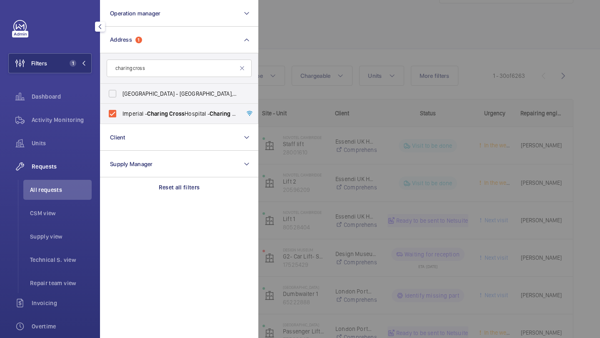
click at [306, 70] on div at bounding box center [558, 169] width 600 height 338
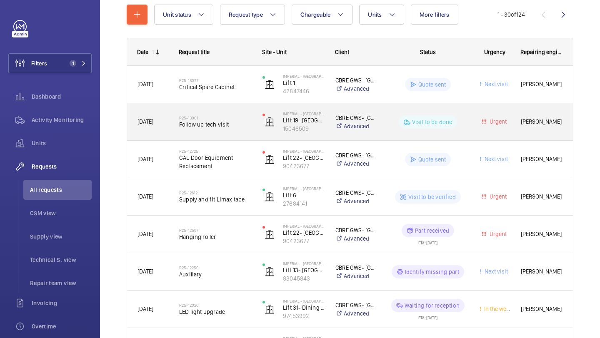
scroll to position [105, 0]
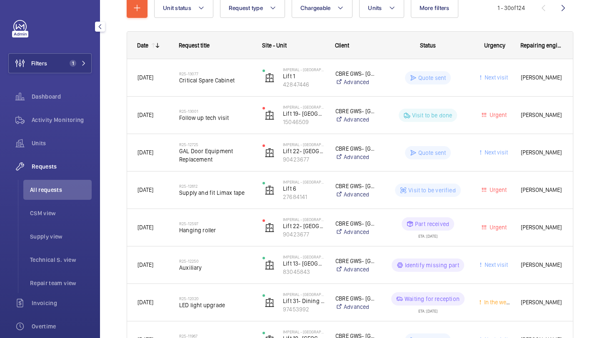
click at [65, 272] on ul "All requests CSM view Supply view Technical S. view Repair team view" at bounding box center [55, 236] width 74 height 113
click at [61, 191] on span "All requests" at bounding box center [61, 190] width 62 height 8
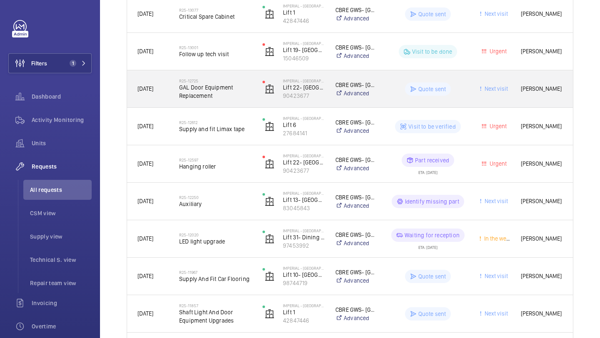
scroll to position [165, 0]
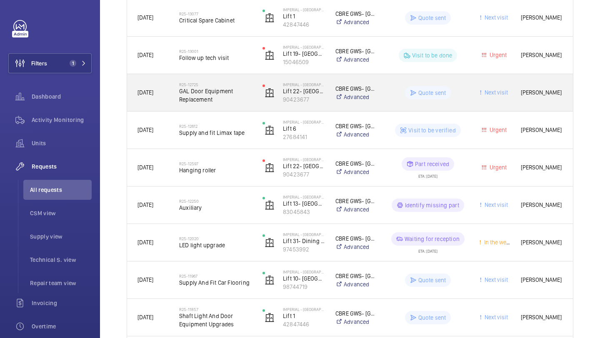
click at [230, 90] on span "GAL Door Equipment Replacement" at bounding box center [215, 95] width 72 height 17
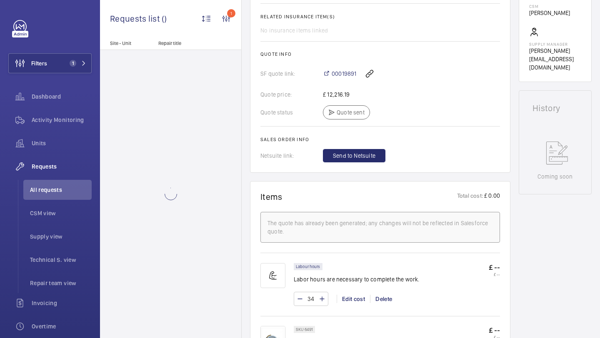
scroll to position [335, 0]
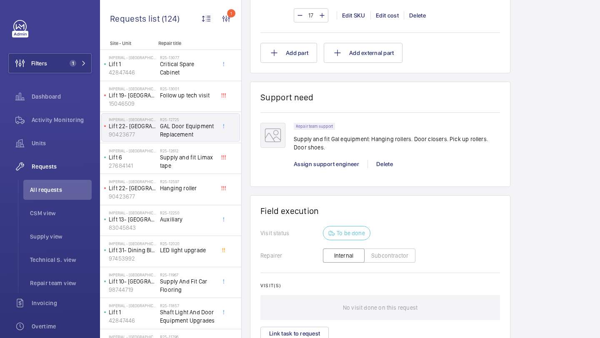
scroll to position [944, 0]
click at [327, 164] on div "Repair team support Supply and fit Gal equipment: Hanging rollers. Door closers…" at bounding box center [397, 150] width 206 height 54
click at [328, 161] on span "Assign support engineer" at bounding box center [326, 164] width 65 height 7
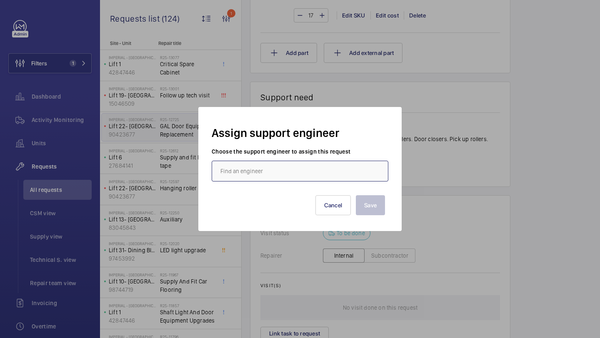
click at [278, 169] on input "text" at bounding box center [300, 171] width 177 height 21
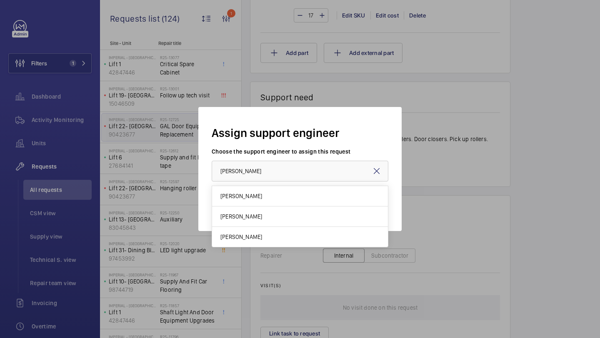
drag, startPoint x: 253, startPoint y: 235, endPoint x: 272, endPoint y: 149, distance: 87.9
click at [272, 149] on div "Assign support engineer Choose the support engineer to assign this request [PER…" at bounding box center [300, 169] width 600 height 338
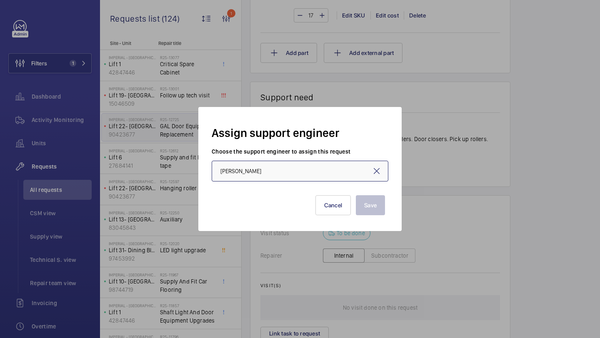
click at [262, 168] on input "[PERSON_NAME]" at bounding box center [300, 171] width 177 height 21
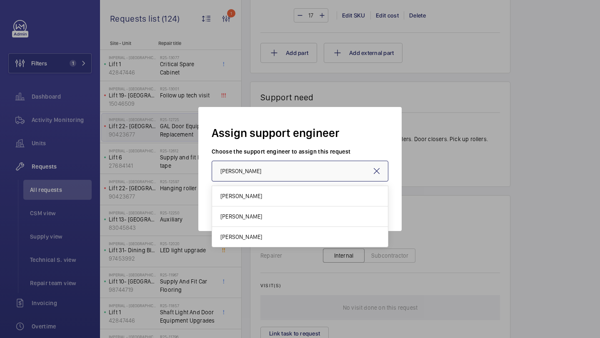
click at [262, 168] on input "[PERSON_NAME]" at bounding box center [300, 171] width 177 height 21
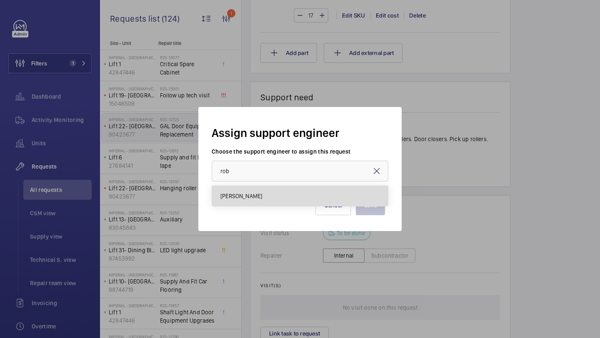
click at [237, 189] on mat-option "[PERSON_NAME]" at bounding box center [300, 196] width 176 height 20
type input "[PERSON_NAME]"
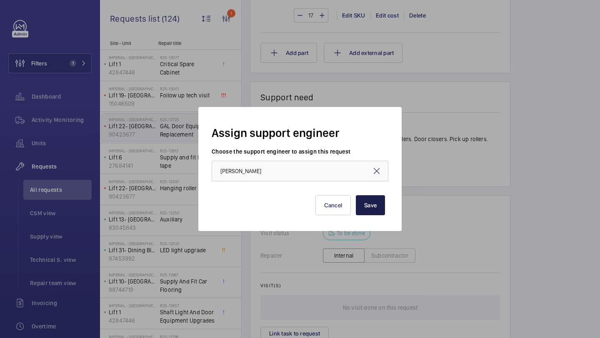
click at [383, 207] on button "Save" at bounding box center [370, 205] width 29 height 20
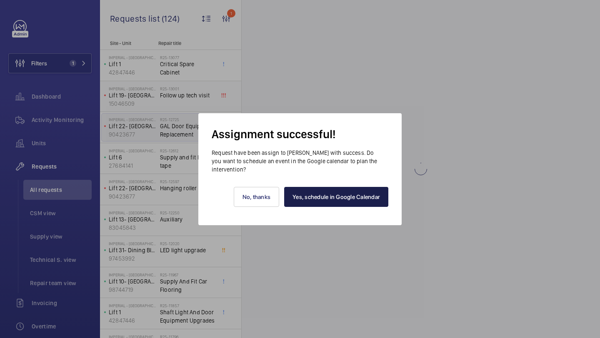
click at [338, 196] on link "Yes, schedule in Google Calendar" at bounding box center [336, 197] width 104 height 20
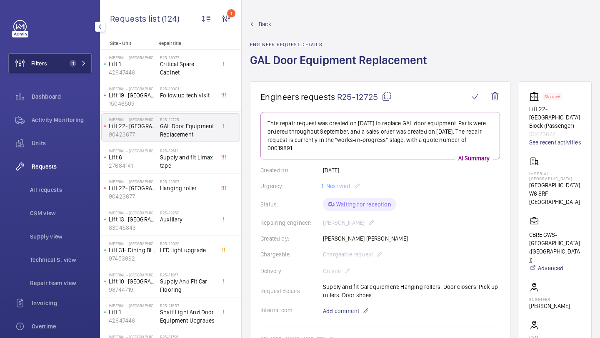
click at [67, 56] on button "Filters 1" at bounding box center [49, 63] width 83 height 20
click at [65, 65] on button "Filters 1" at bounding box center [49, 63] width 83 height 20
click at [61, 63] on button "Filters 1" at bounding box center [49, 63] width 83 height 20
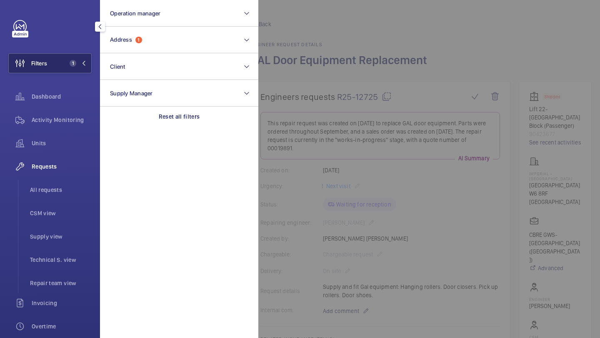
click at [65, 65] on button "Filters 1" at bounding box center [49, 63] width 83 height 20
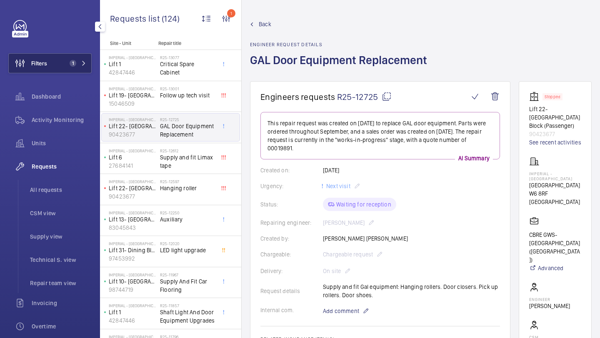
click at [67, 62] on span "1" at bounding box center [71, 63] width 10 height 7
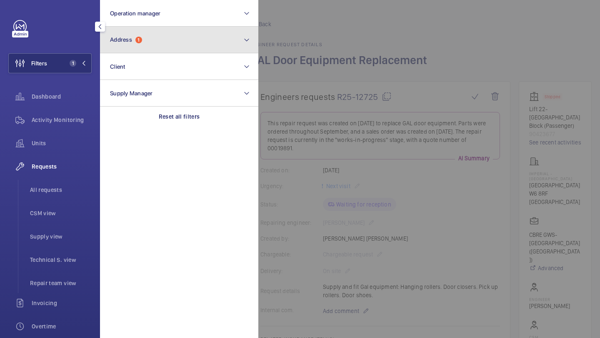
click at [149, 48] on button "Address 1" at bounding box center [179, 40] width 158 height 27
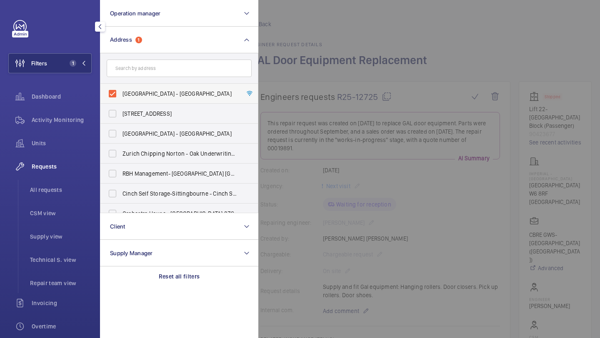
click at [152, 95] on span "[GEOGRAPHIC_DATA] - [GEOGRAPHIC_DATA]" at bounding box center [179, 94] width 115 height 8
click at [121, 95] on input "[GEOGRAPHIC_DATA] - [GEOGRAPHIC_DATA]" at bounding box center [112, 93] width 17 height 17
checkbox input "false"
click at [289, 66] on div at bounding box center [558, 169] width 600 height 338
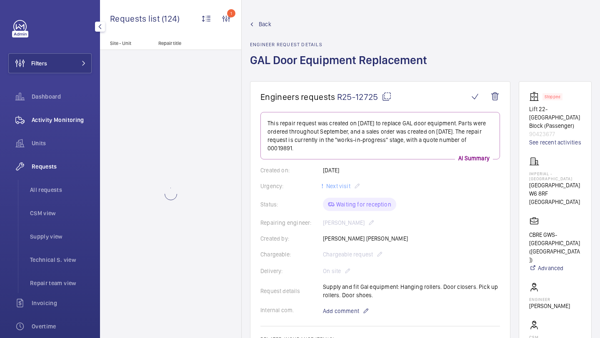
click at [50, 117] on span "Activity Monitoring" at bounding box center [62, 120] width 60 height 8
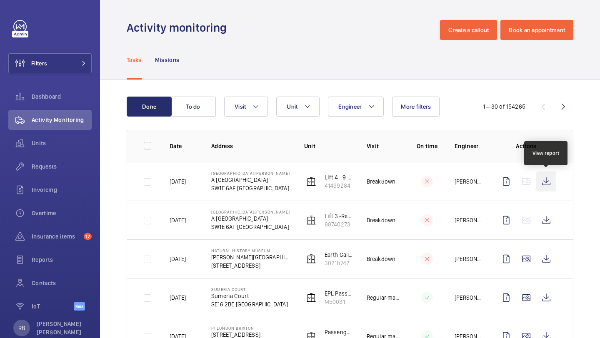
click at [548, 183] on wm-front-icon-button at bounding box center [546, 182] width 20 height 20
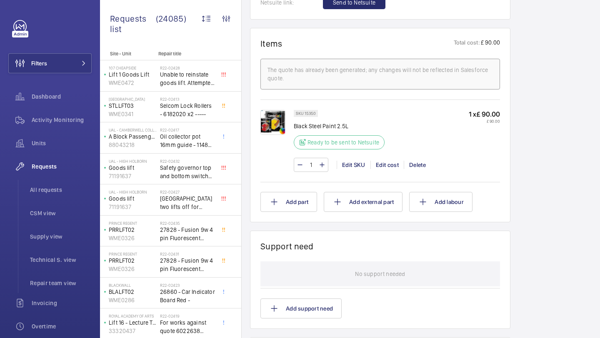
scroll to position [742, 0]
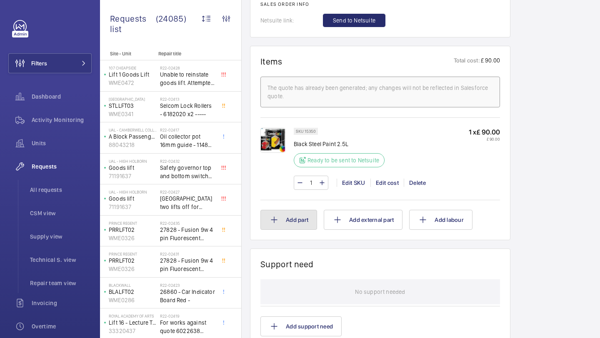
click at [302, 214] on button "Add part" at bounding box center [288, 220] width 57 height 20
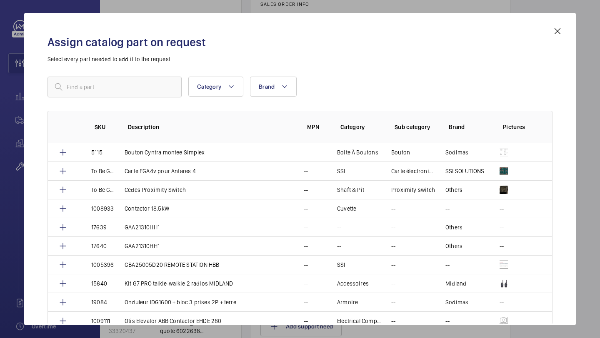
click at [563, 31] on div "Assign catalog part on request Select every part needed to add it to the reques…" at bounding box center [299, 169] width 551 height 312
click at [561, 33] on mat-icon at bounding box center [557, 31] width 10 height 10
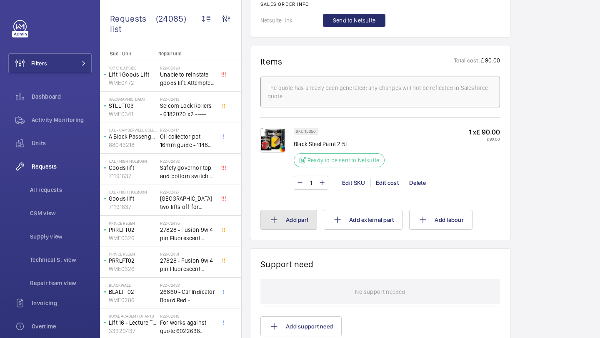
click at [302, 226] on button "Add part" at bounding box center [288, 220] width 57 height 20
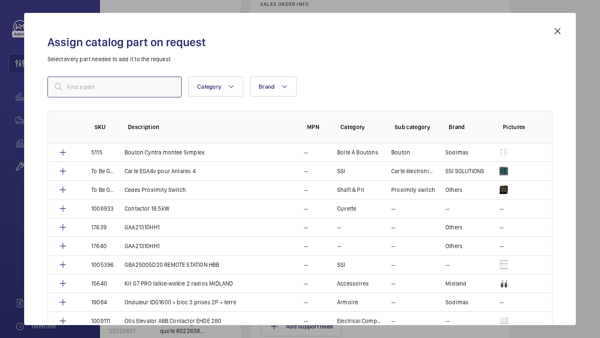
click at [160, 92] on input "text" at bounding box center [114, 87] width 134 height 21
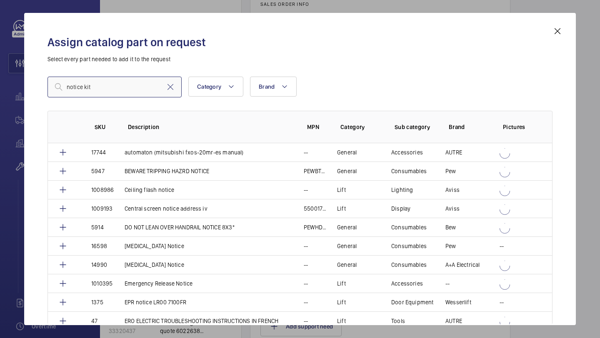
click at [126, 89] on input "notice kit" at bounding box center [114, 87] width 134 height 21
click at [118, 85] on input "notice" at bounding box center [114, 87] width 134 height 21
type input "n"
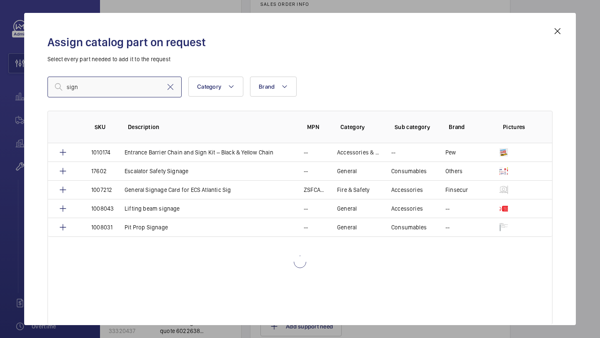
type input "sign"
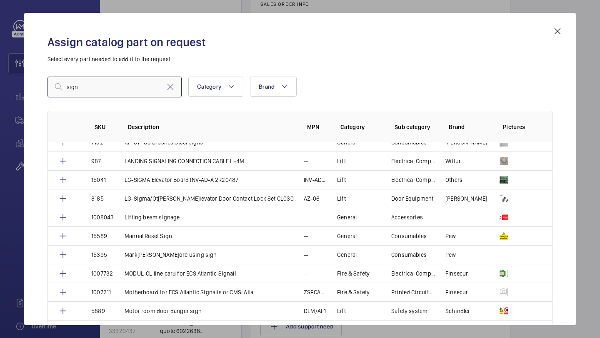
scroll to position [905, 0]
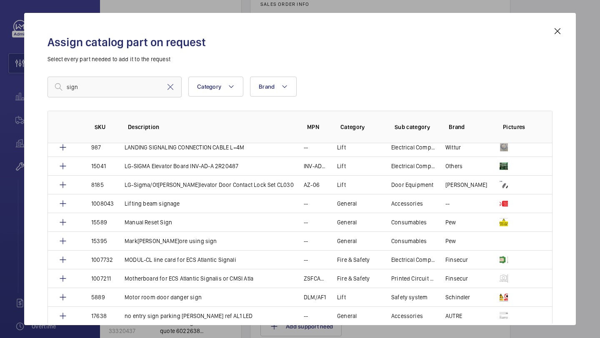
click at [563, 35] on div "Assign catalog part on request Select every part needed to add it to the reques…" at bounding box center [299, 169] width 551 height 312
click at [561, 35] on mat-icon at bounding box center [557, 31] width 10 height 10
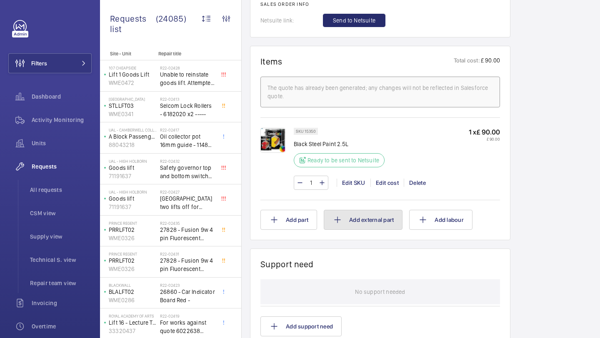
click at [370, 230] on button "Add external part" at bounding box center [363, 220] width 79 height 20
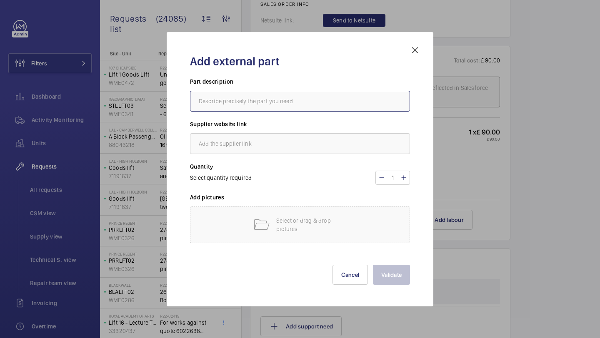
click at [312, 100] on input "text" at bounding box center [300, 101] width 220 height 21
paste input "https://aa-electrical.com/Product/Detail?Code=AAKSLSK01&Type=Syspro"
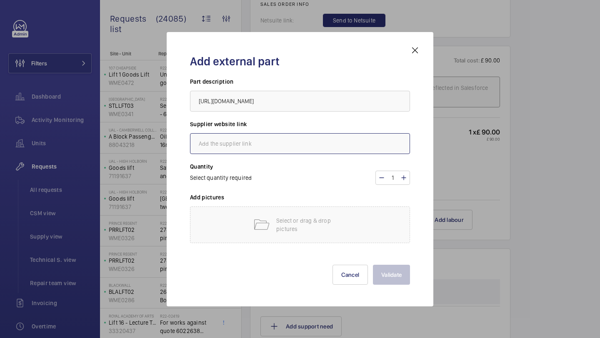
click at [269, 144] on input "text" at bounding box center [300, 143] width 220 height 21
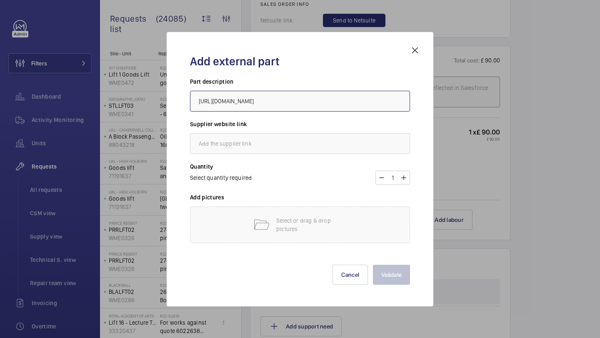
click at [283, 107] on input "https://aa-electrical.com/Product/Detail?Code=AAKSLSK01&Type=Syspro" at bounding box center [300, 101] width 220 height 21
type input "Signage kit"
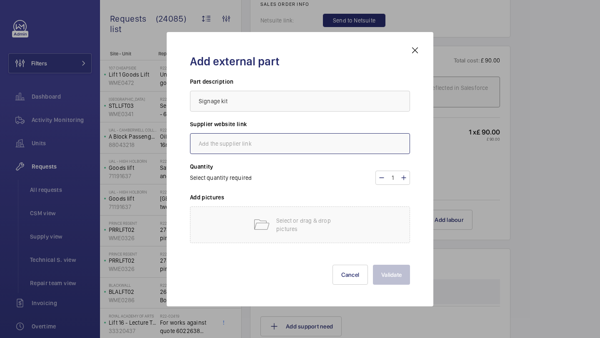
click at [263, 136] on input "text" at bounding box center [300, 143] width 220 height 21
paste input "https://aa-electrical.com/Product/Detail?Code=AAKSLSK01&Type=Syspro"
type input "https://aa-electrical.com/Product/Detail?Code=AAKSLSK01&Type=Syspro"
click at [258, 223] on mat-icon at bounding box center [261, 225] width 17 height 17
click at [308, 224] on p "Select or drag & drop pictures" at bounding box center [311, 225] width 71 height 17
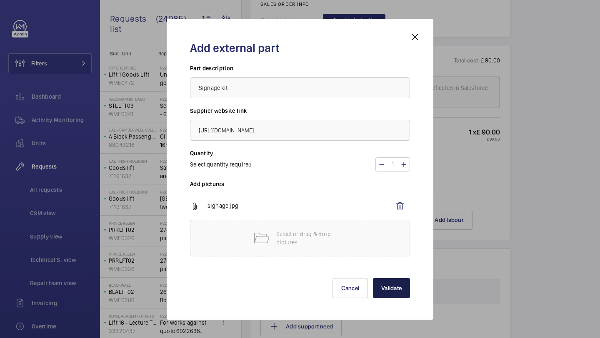
click at [389, 286] on button "Validate" at bounding box center [391, 288] width 37 height 20
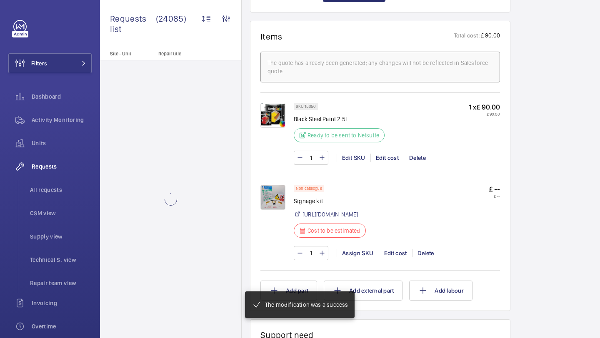
scroll to position [753, 0]
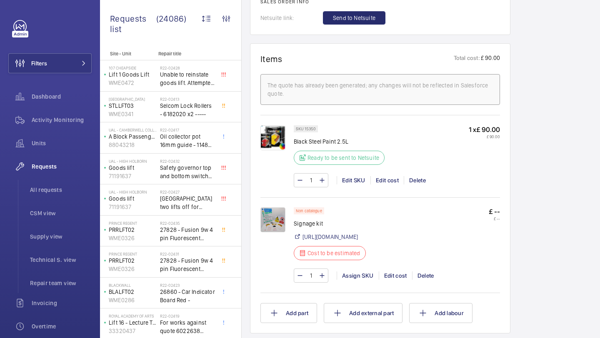
scroll to position [793, 0]
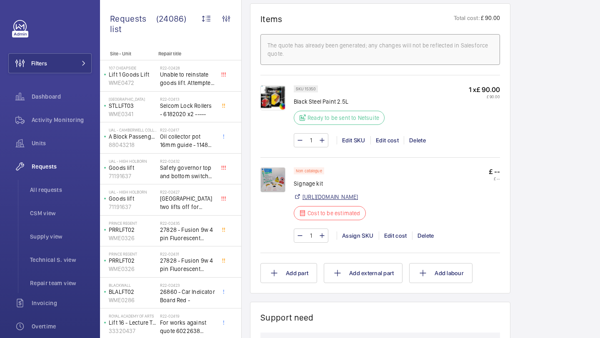
click at [356, 201] on link "https://aa-electrical.com/Product/Detail?Code=AAKSLSK01&Type=Syspro" at bounding box center [329, 197] width 55 height 8
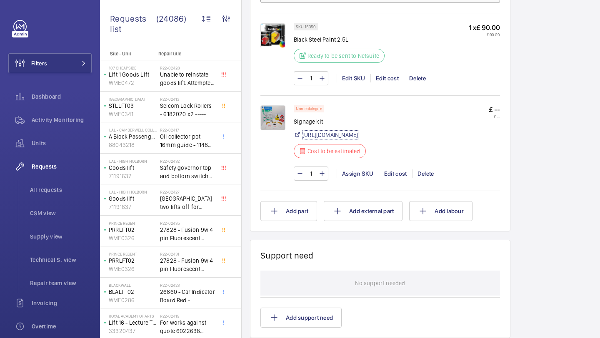
scroll to position [930, 0]
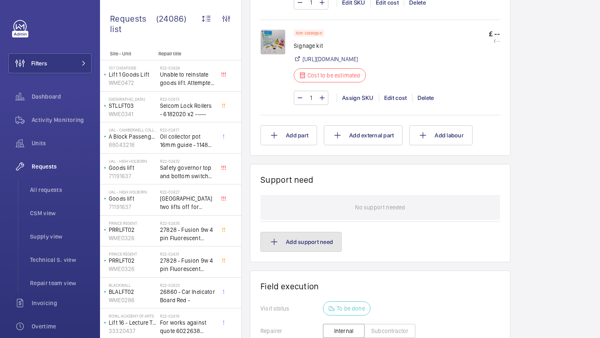
click at [313, 248] on button "Add support need" at bounding box center [300, 242] width 81 height 20
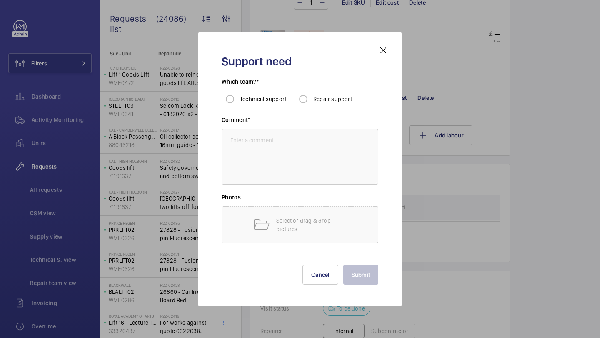
click at [304, 107] on div "Which team?* Technical support Repair support" at bounding box center [300, 96] width 157 height 38
click at [304, 103] on input "Repair support" at bounding box center [303, 99] width 17 height 17
radio input "true"
click at [278, 175] on textarea at bounding box center [300, 157] width 157 height 56
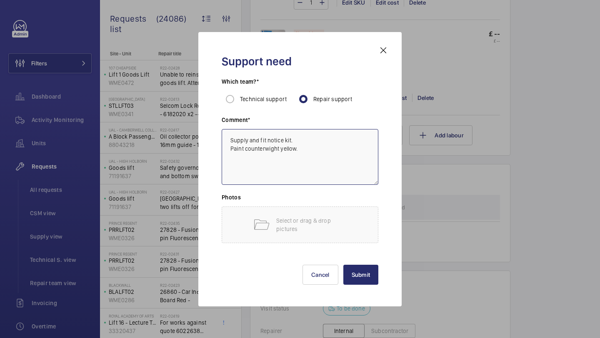
click at [268, 149] on textarea "Supply and fit notice kit. Paint counterwight yellow." at bounding box center [300, 157] width 157 height 56
click at [308, 151] on textarea "Supply and fit notice kit. Paint counterweight yellow." at bounding box center [300, 157] width 157 height 56
type textarea "Supply and fit notice kit. Paint counterweight yellow. Survey for shaft divisio…"
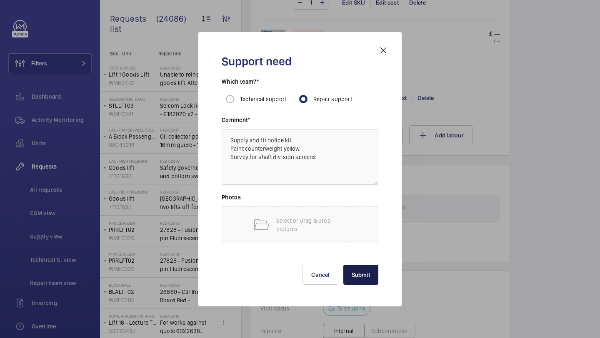
click at [361, 277] on button "Submit" at bounding box center [360, 275] width 35 height 20
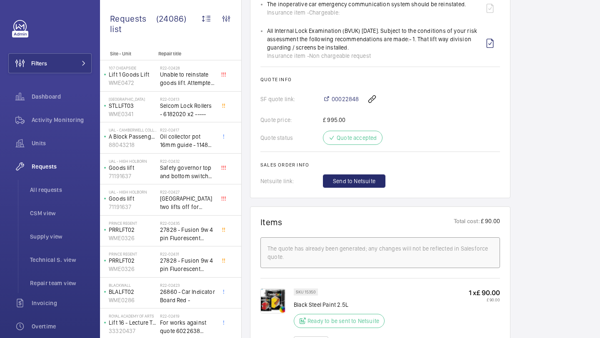
scroll to position [603, 0]
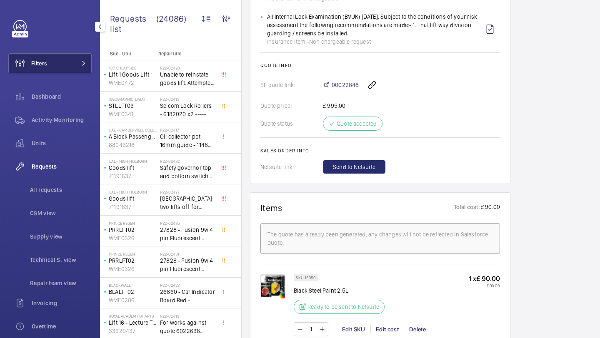
click at [73, 59] on button "Filters" at bounding box center [49, 63] width 83 height 20
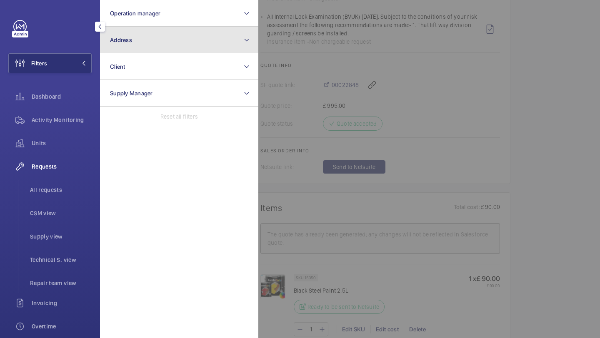
click at [174, 36] on button "Address" at bounding box center [179, 40] width 158 height 27
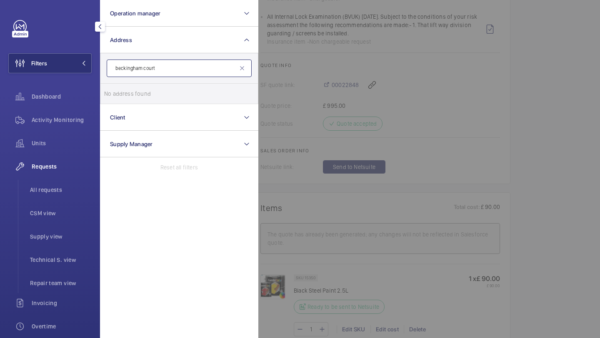
click at [146, 67] on input "beckingham court" at bounding box center [179, 68] width 145 height 17
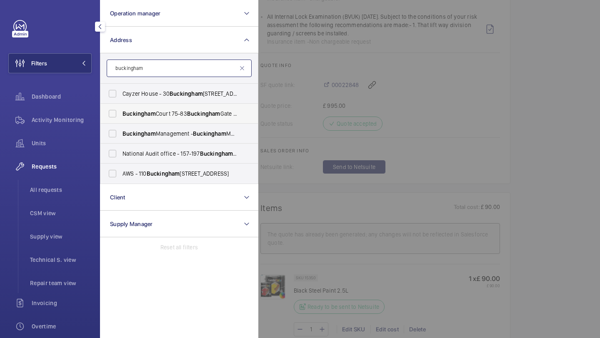
type input "buckingham"
click at [156, 112] on span "Buckingham Court 75-83 Buckingham Gate - 75 Buckingham Gate, LONDON SW1E 6PD" at bounding box center [179, 114] width 115 height 8
click at [121, 112] on input "Buckingham Court 75-83 Buckingham Gate - 75 Buckingham Gate, LONDON SW1E 6PD" at bounding box center [112, 113] width 17 height 17
checkbox input "true"
click at [273, 106] on div at bounding box center [558, 169] width 600 height 338
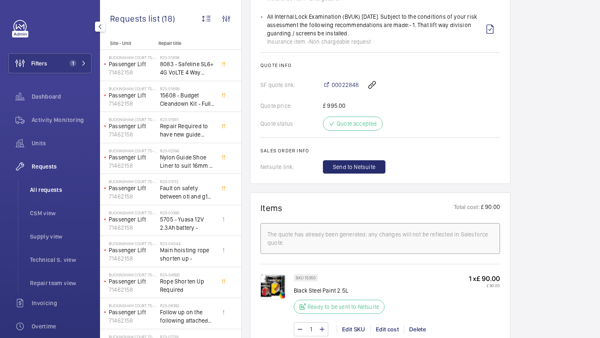
click at [62, 197] on li "All requests" at bounding box center [57, 190] width 68 height 20
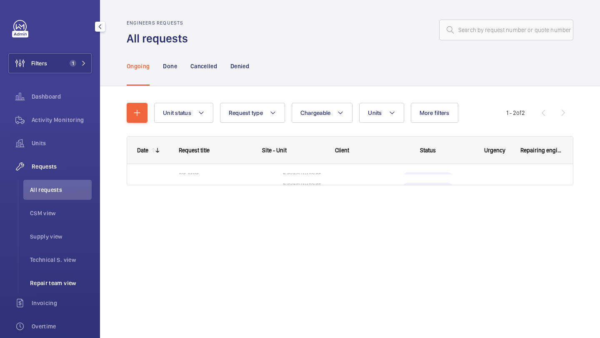
click at [75, 282] on span "Repair team view" at bounding box center [61, 283] width 62 height 8
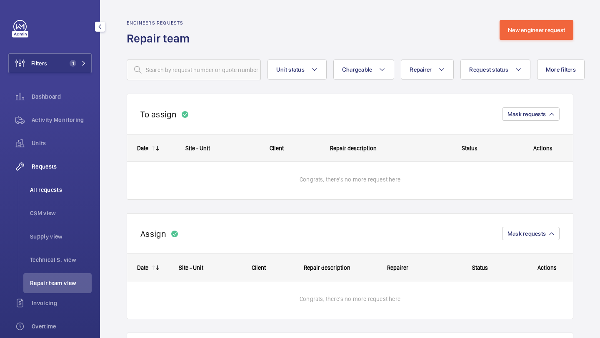
click at [72, 197] on li "All requests" at bounding box center [57, 190] width 68 height 20
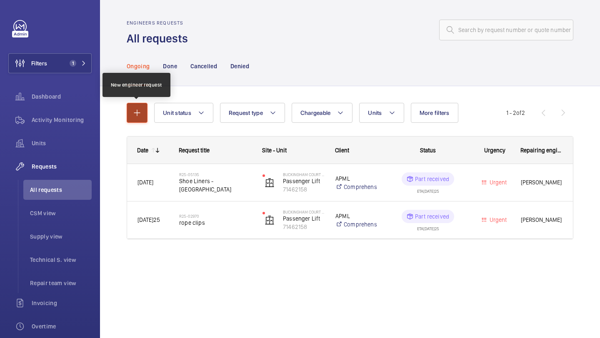
click at [141, 106] on button "button" at bounding box center [137, 113] width 21 height 20
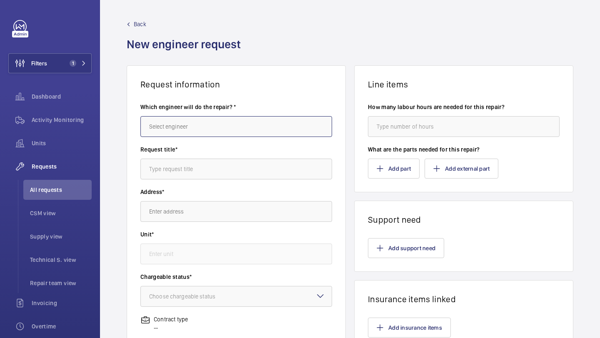
click at [169, 120] on input "text" at bounding box center [236, 126] width 192 height 21
click at [169, 121] on input "text" at bounding box center [236, 126] width 192 height 21
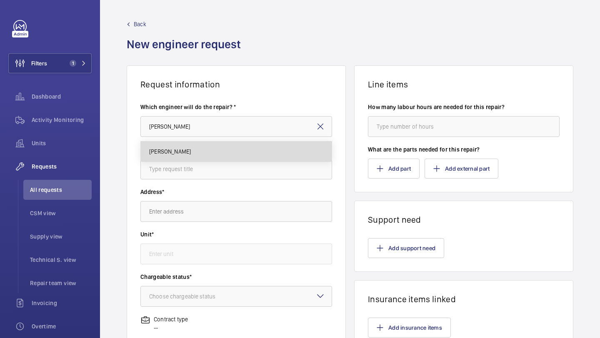
click at [160, 150] on span "[PERSON_NAME]" at bounding box center [170, 151] width 42 height 8
type input "[PERSON_NAME]"
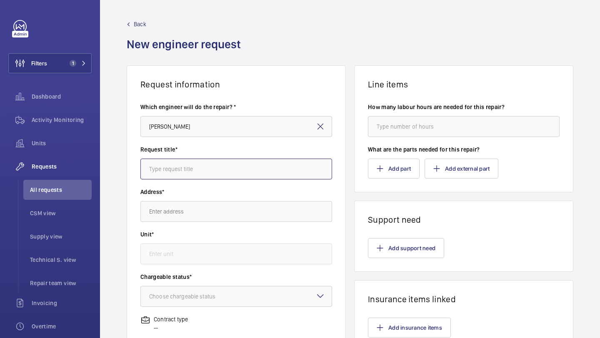
click at [169, 173] on input "text" at bounding box center [236, 169] width 192 height 21
type input "V"
type input "Cleandown"
click at [172, 197] on wm-front-autocomplete-dropdown-select "Address*" at bounding box center [236, 205] width 192 height 34
click at [172, 224] on div "Address*" at bounding box center [236, 209] width 192 height 42
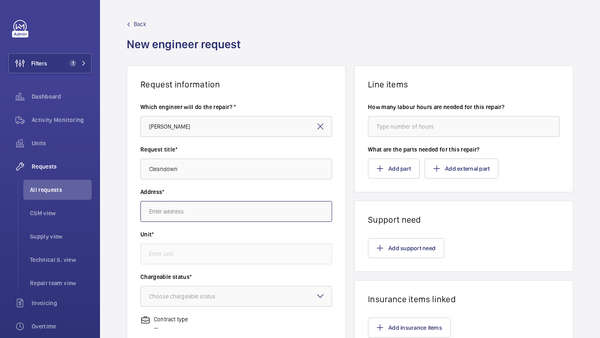
click at [172, 214] on input "text" at bounding box center [236, 211] width 192 height 21
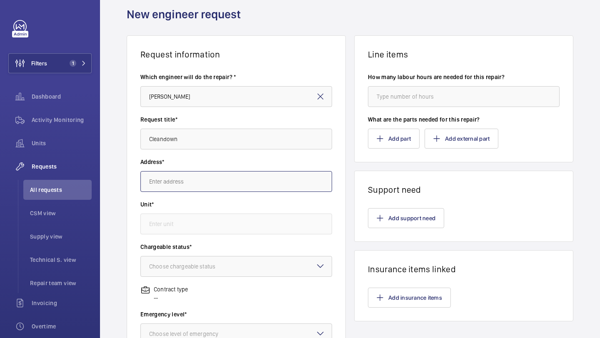
click at [219, 187] on input "text" at bounding box center [236, 181] width 192 height 21
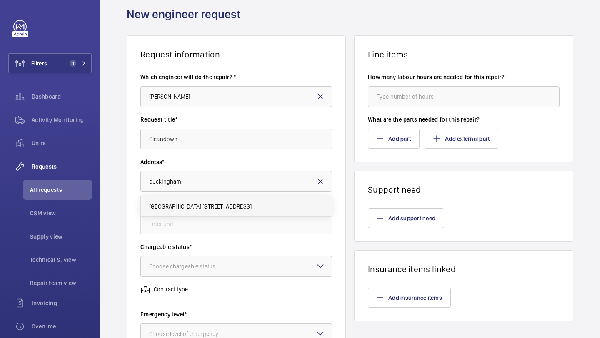
click at [207, 212] on mat-option "Buckingham Court 75-83 Buckingham Gate 75 Buckingham Gate, SW1E 6PD LONDON" at bounding box center [236, 207] width 191 height 20
type input "Buckingham Court 75-83 Buckingham Gate 75 Buckingham Gate, SW1E 6PD LONDON"
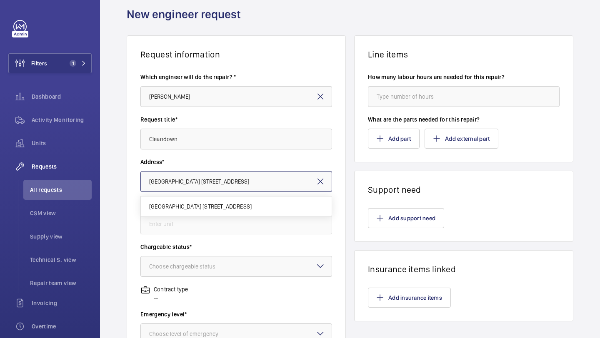
scroll to position [0, 47]
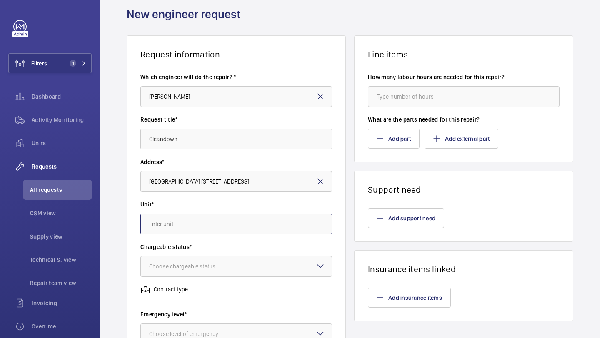
click at [200, 225] on input "text" at bounding box center [236, 224] width 192 height 21
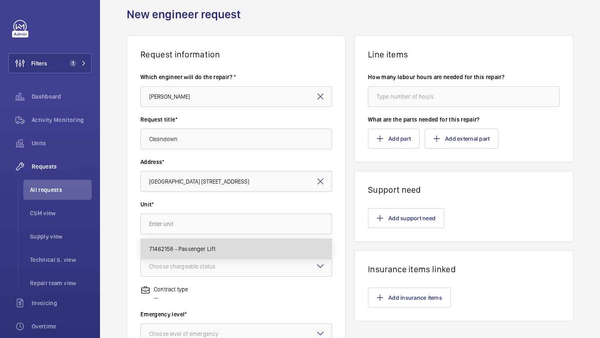
click at [201, 245] on span "71462158 - Passenger Lift" at bounding box center [182, 249] width 67 height 8
type input "71462158 - Passenger Lift"
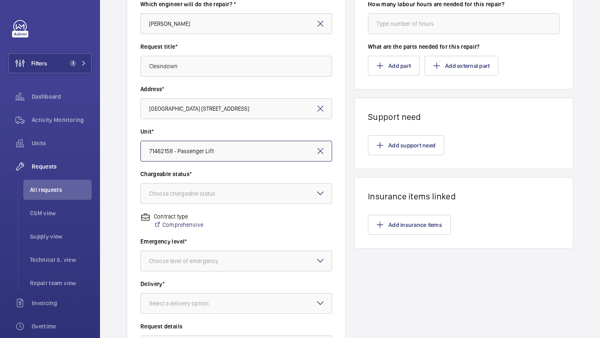
scroll to position [121, 0]
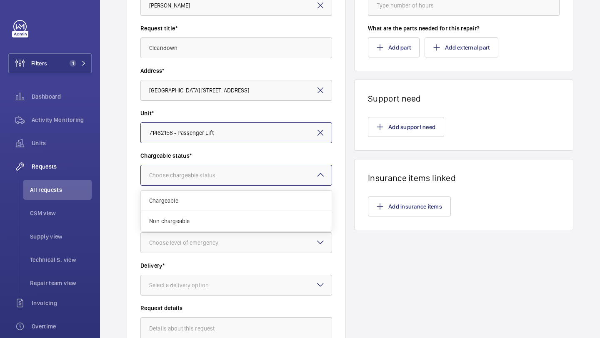
click at [212, 180] on div at bounding box center [236, 175] width 191 height 20
click at [207, 227] on div "Non chargeable" at bounding box center [236, 221] width 191 height 20
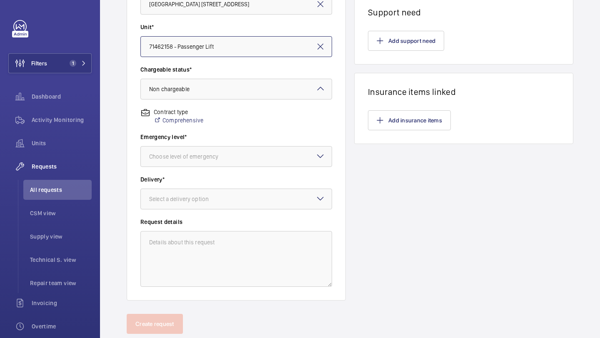
scroll to position [226, 0]
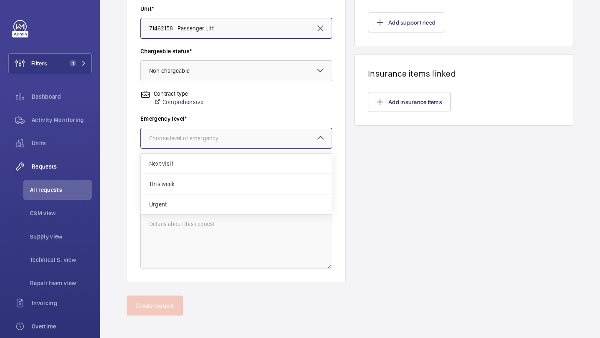
click at [231, 137] on div "Choose level of emergency" at bounding box center [194, 138] width 90 height 8
click at [215, 201] on span "Urgent" at bounding box center [236, 204] width 174 height 8
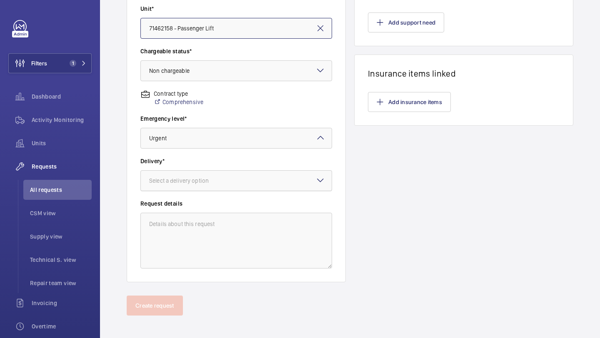
click at [223, 181] on div "Select a delivery option" at bounding box center [189, 181] width 80 height 8
click at [212, 225] on span "On site" at bounding box center [236, 226] width 174 height 8
click at [187, 237] on textarea at bounding box center [236, 241] width 192 height 56
type textarea "a"
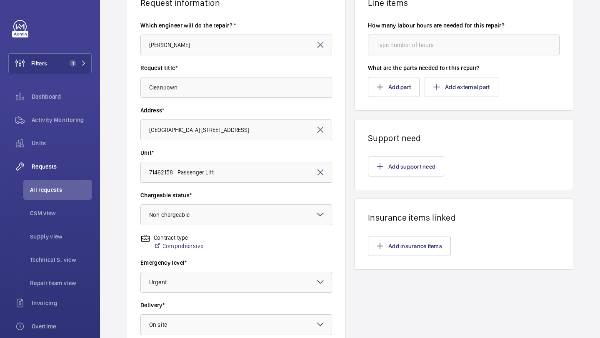
scroll to position [0, 0]
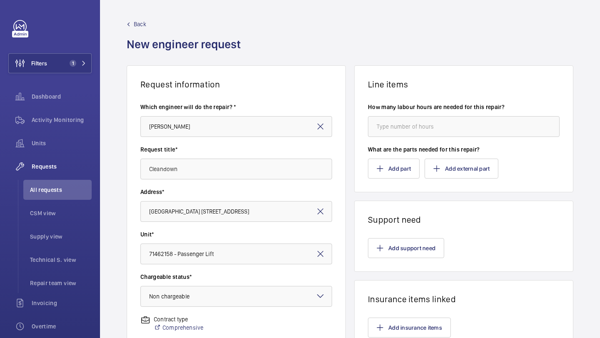
type textarea "Carry out a shaft clean down."
click at [396, 123] on input "number" at bounding box center [464, 126] width 192 height 21
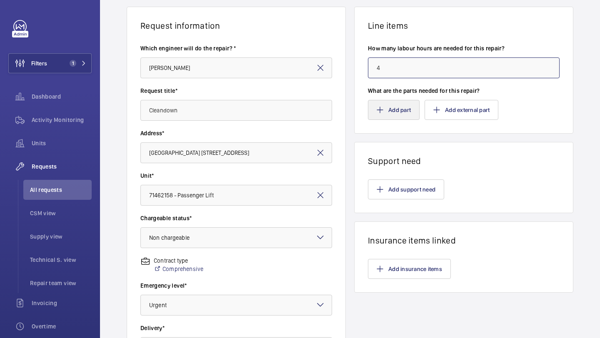
scroll to position [66, 0]
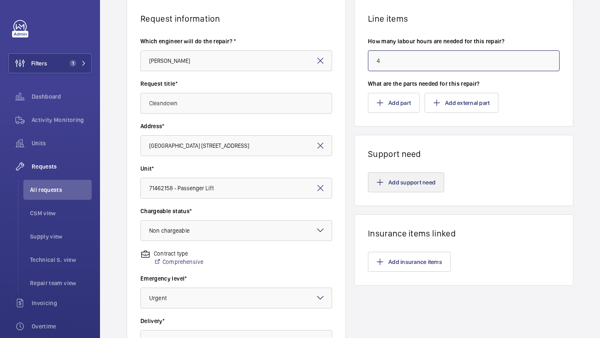
type input "4"
click at [405, 172] on button "Add support need" at bounding box center [406, 182] width 76 height 20
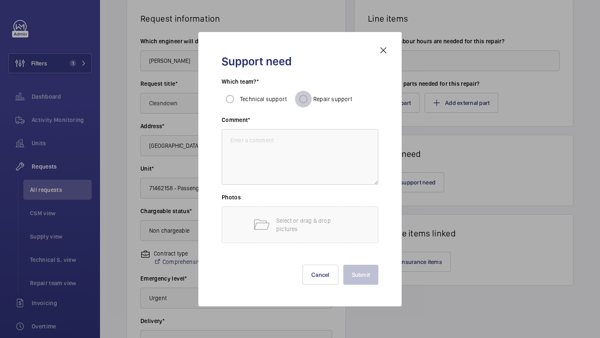
click at [306, 97] on input "Repair support" at bounding box center [303, 99] width 17 height 17
radio input "true"
click at [297, 152] on textarea at bounding box center [300, 157] width 157 height 56
paste textarea "https://aa-electrical.com/Product/Detail?Code=AAKSLSK01&Type=Syspro"
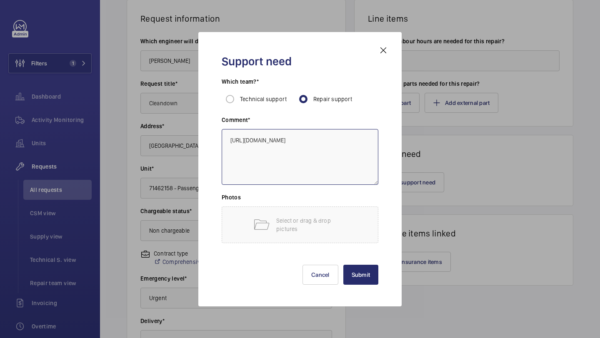
type textarea "https://aa-electrical.com/Product/Detail?Code=AAKSLSK01&Type=Syspro="
click at [296, 153] on textarea "https://aa-electrical.com/Product/Detail?Code=AAKSLSK01&Type=Syspro=" at bounding box center [300, 157] width 157 height 56
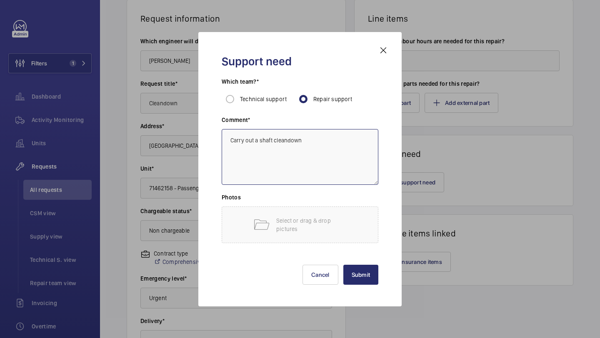
click at [288, 139] on textarea "Carry out a shaft cleandown" at bounding box center [300, 157] width 157 height 56
type textarea "Carry out a shaft clean down"
click at [363, 278] on button "Submit" at bounding box center [360, 275] width 35 height 20
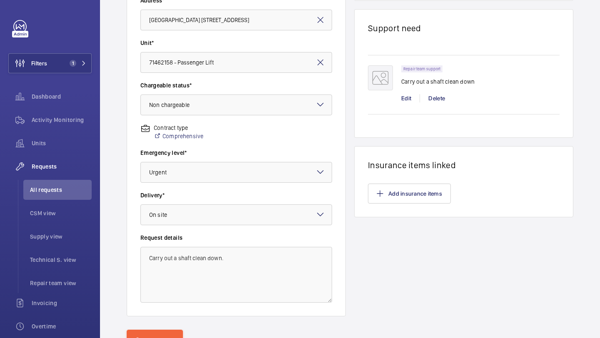
scroll to position [230, 0]
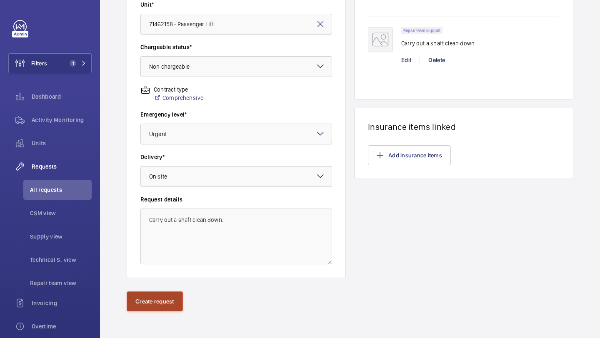
click at [163, 296] on button "Create request" at bounding box center [155, 302] width 56 height 20
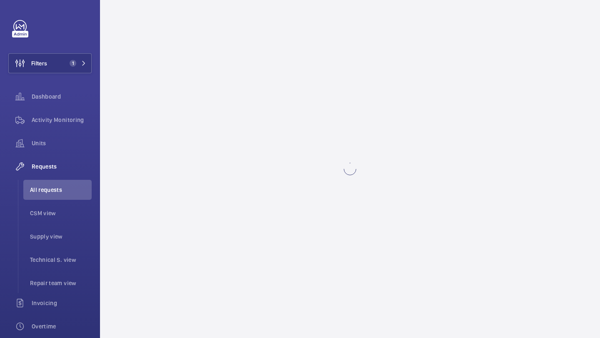
scroll to position [0, 0]
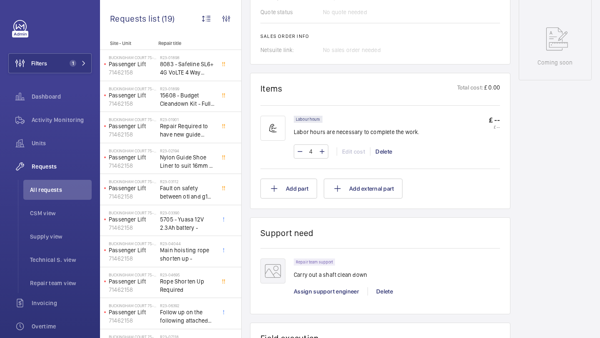
scroll to position [472, 0]
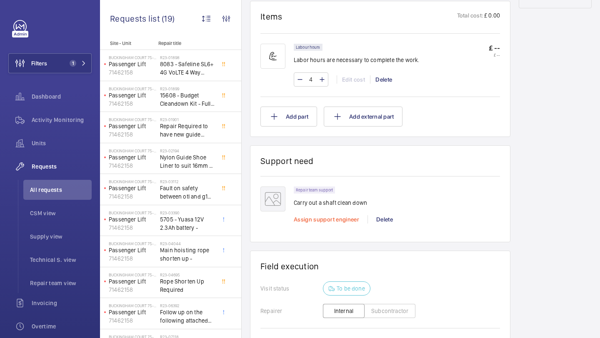
click at [331, 216] on span "Assign support engineer" at bounding box center [326, 219] width 65 height 7
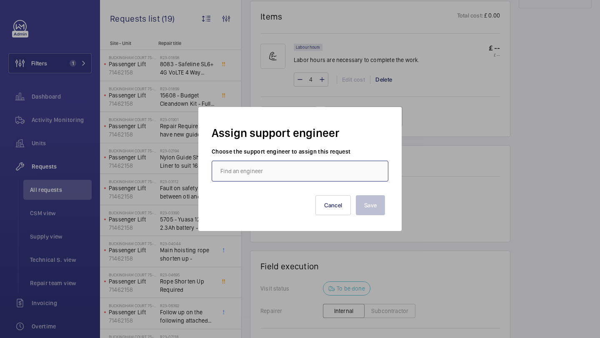
click at [280, 161] on input "text" at bounding box center [300, 171] width 177 height 21
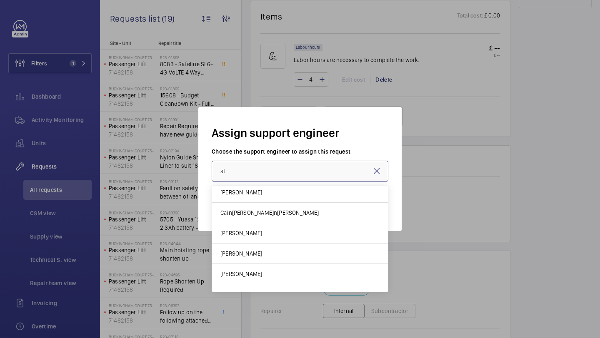
scroll to position [0, 0]
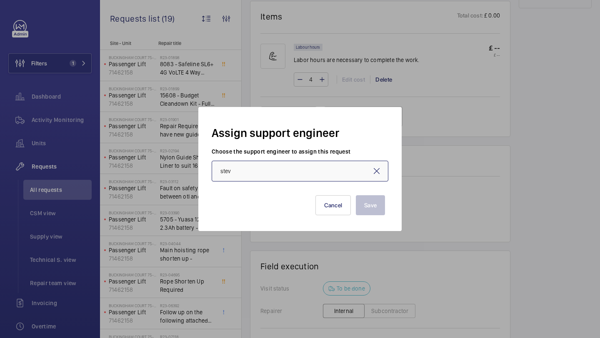
type input "steve"
click at [303, 174] on input "steve" at bounding box center [300, 171] width 177 height 21
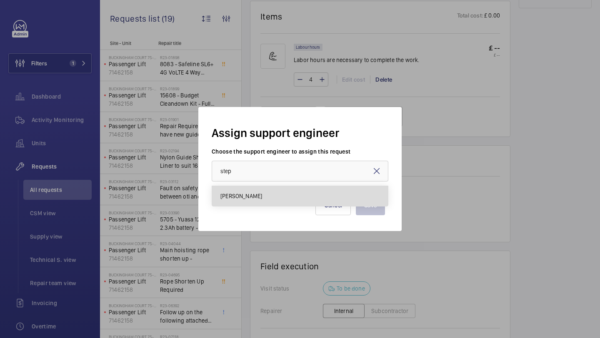
click at [303, 192] on mat-option "[PERSON_NAME]" at bounding box center [300, 196] width 176 height 20
type input "[PERSON_NAME]"
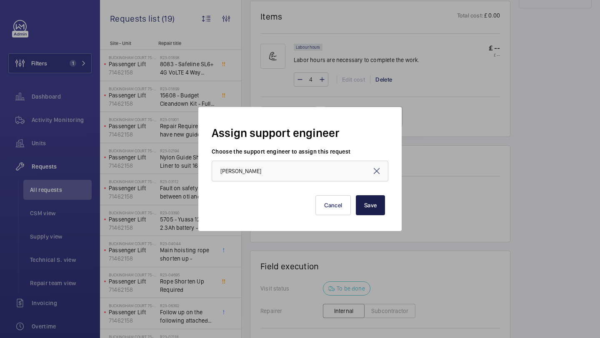
click at [373, 206] on button "Save" at bounding box center [370, 205] width 29 height 20
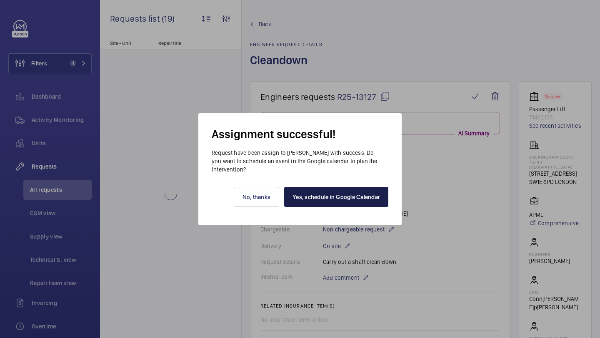
click at [312, 189] on link "Yes, schedule in Google Calendar" at bounding box center [336, 197] width 104 height 20
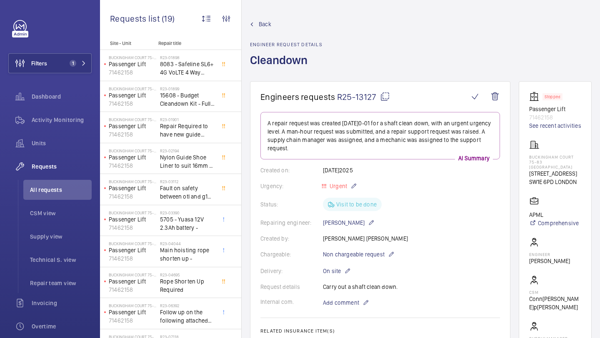
click at [262, 26] on span "Back" at bounding box center [265, 24] width 12 height 8
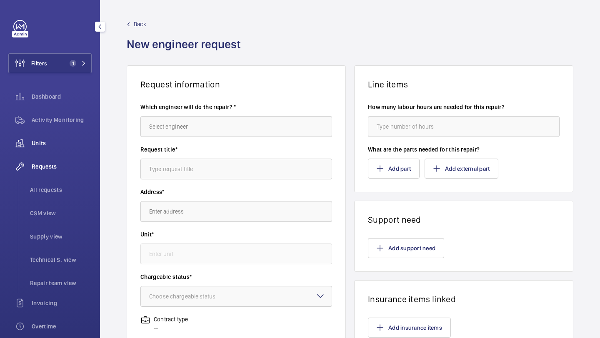
click at [75, 151] on div "Units" at bounding box center [49, 143] width 83 height 20
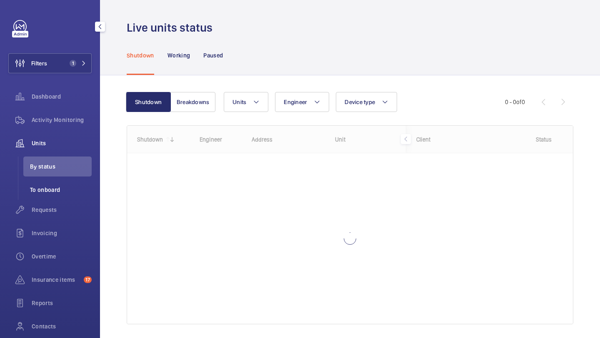
click at [60, 189] on span "To onboard" at bounding box center [61, 190] width 62 height 8
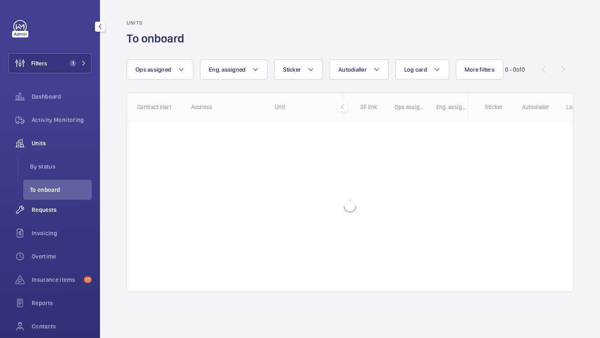
click at [58, 208] on span "Requests" at bounding box center [62, 210] width 60 height 8
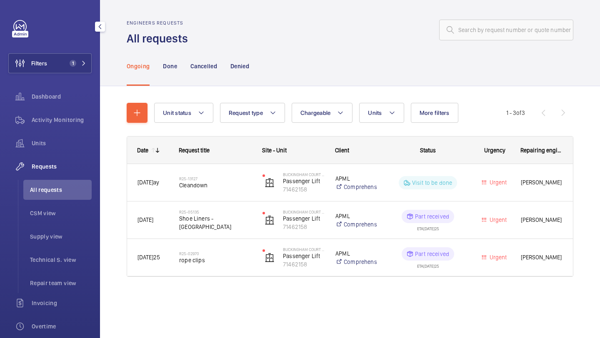
click at [64, 187] on span "All requests" at bounding box center [61, 190] width 62 height 8
click at [70, 64] on span "1" at bounding box center [73, 63] width 7 height 7
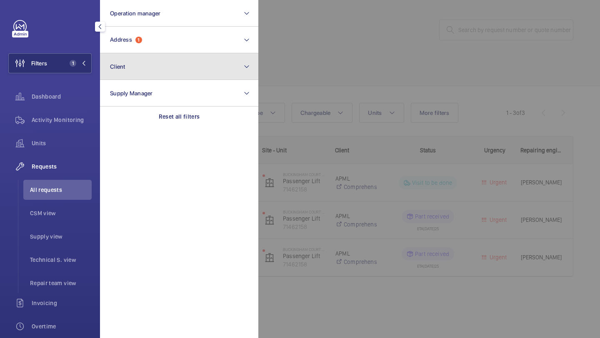
click at [123, 53] on button "Client" at bounding box center [179, 66] width 158 height 27
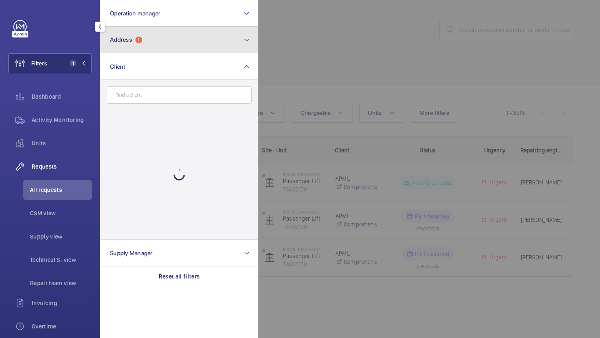
click at [129, 47] on button "Address 1" at bounding box center [179, 40] width 158 height 27
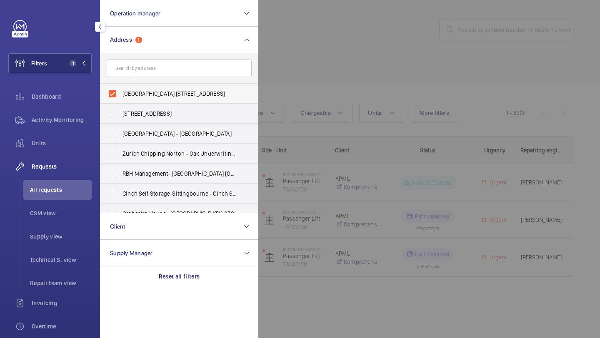
click at [180, 87] on label "Buckingham Court 75-83 Buckingham Gate - 75 Buckingham Gate, LONDON SW1E 6PD" at bounding box center [172, 94] width 145 height 20
click at [121, 87] on input "Buckingham Court 75-83 Buckingham Gate - 75 Buckingham Gate, LONDON SW1E 6PD" at bounding box center [112, 93] width 17 height 17
checkbox input "false"
click at [488, 53] on div at bounding box center [558, 169] width 600 height 338
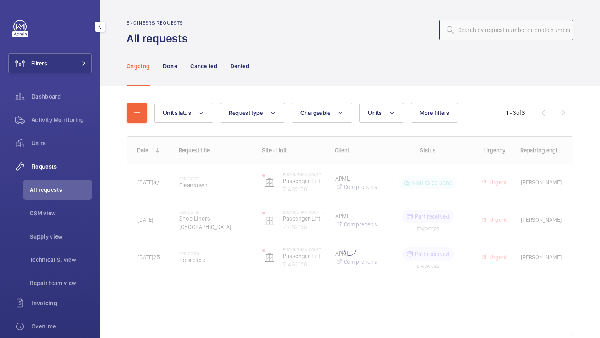
click at [501, 30] on input "text" at bounding box center [506, 30] width 134 height 21
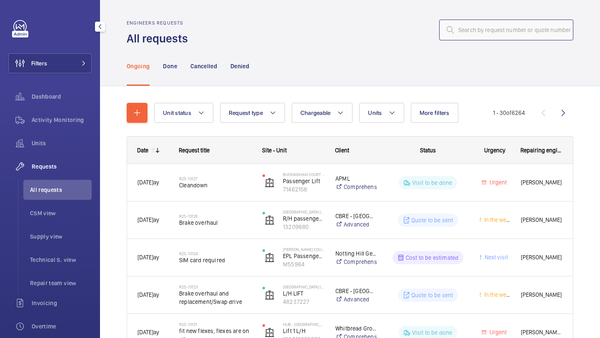
click at [501, 30] on input "text" at bounding box center [506, 30] width 134 height 21
paste input "R25-13006"
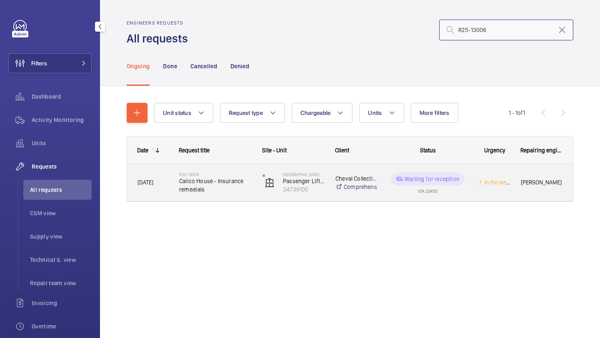
type input "R25-13006"
click at [248, 182] on span "Calico House - Insurance remedials" at bounding box center [215, 185] width 72 height 17
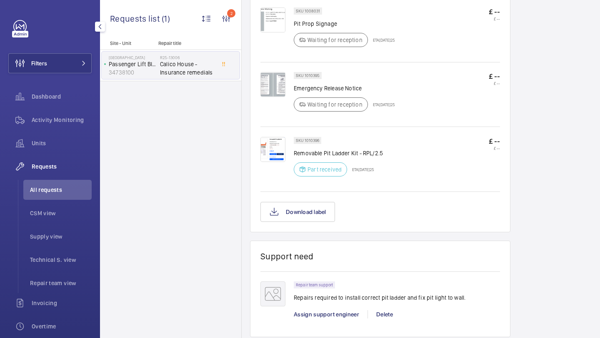
scroll to position [505, 0]
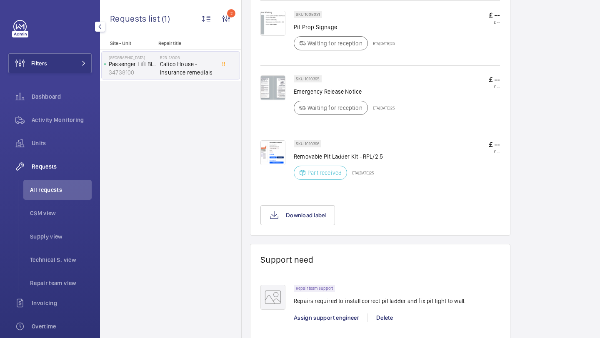
click at [272, 27] on img at bounding box center [272, 23] width 25 height 25
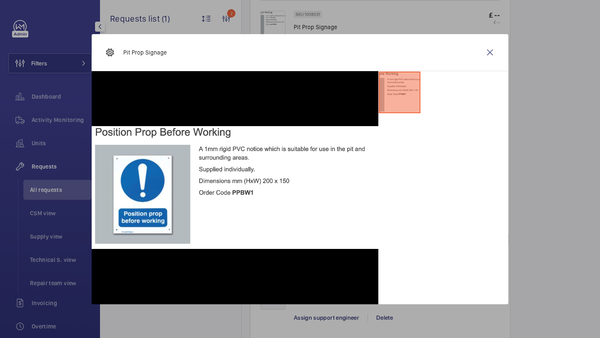
click at [476, 52] on div "Pit Prop Signage" at bounding box center [300, 52] width 416 height 37
click at [493, 52] on wm-front-icon-button at bounding box center [490, 52] width 20 height 20
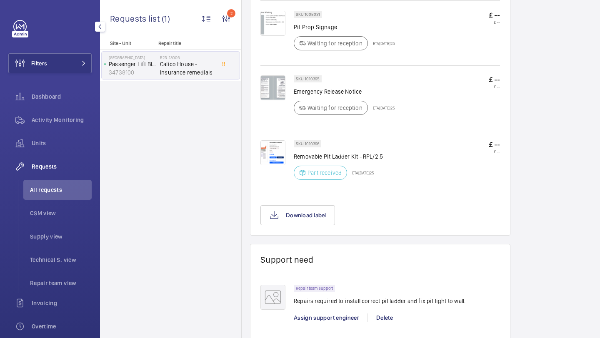
click at [282, 97] on img at bounding box center [272, 87] width 25 height 25
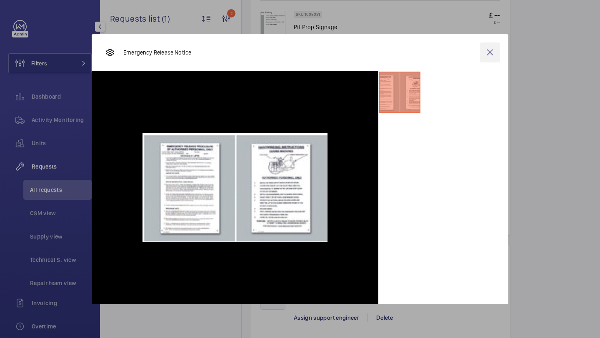
click at [486, 46] on wm-front-icon-button at bounding box center [490, 52] width 20 height 20
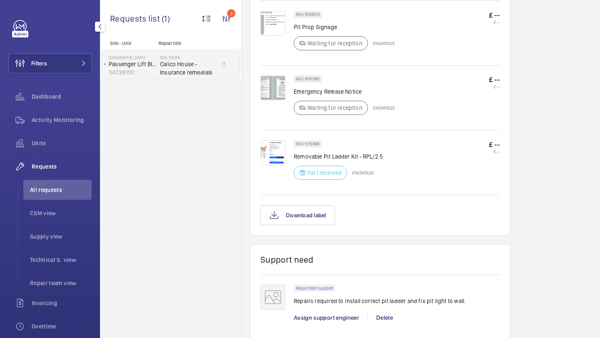
click at [269, 153] on img at bounding box center [272, 152] width 25 height 25
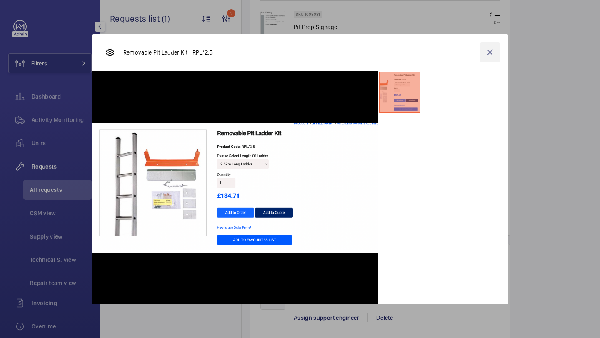
click at [494, 55] on wm-front-icon-button at bounding box center [490, 52] width 20 height 20
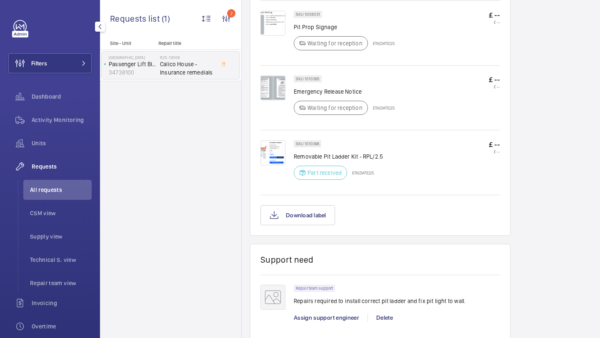
click at [348, 322] on div "Assign support engineer" at bounding box center [331, 318] width 74 height 8
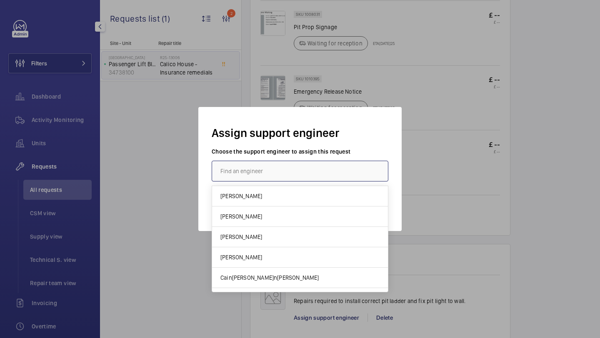
click at [318, 180] on input "text" at bounding box center [300, 171] width 177 height 21
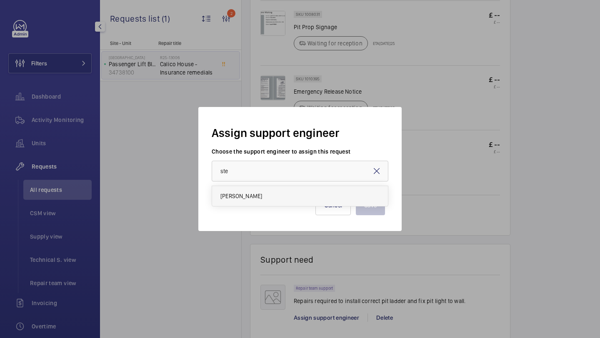
click at [266, 204] on mat-option "[PERSON_NAME]" at bounding box center [300, 196] width 176 height 20
type input "[PERSON_NAME]"
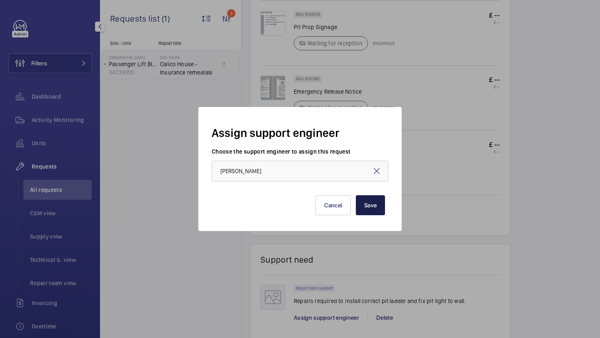
click at [369, 200] on button "Save" at bounding box center [370, 205] width 29 height 20
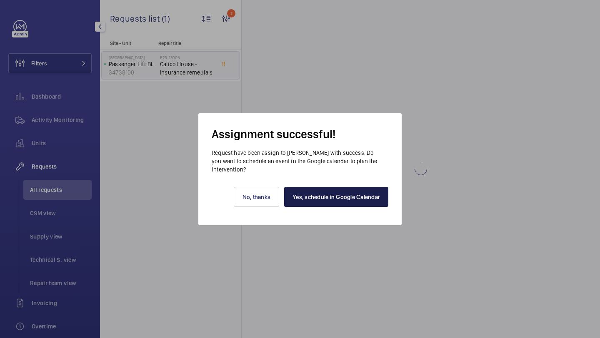
click at [347, 191] on link "Yes, schedule in Google Calendar" at bounding box center [336, 197] width 104 height 20
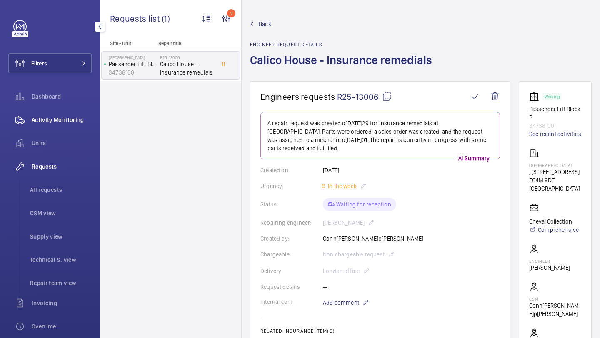
click at [60, 119] on span "Activity Monitoring" at bounding box center [62, 120] width 60 height 8
